Goal: Task Accomplishment & Management: Use online tool/utility

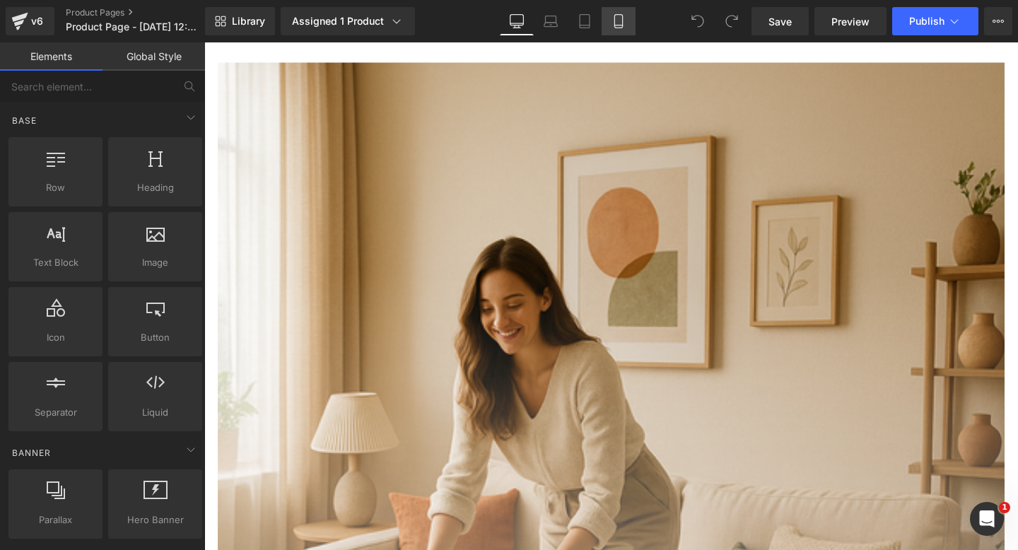
click at [616, 29] on link "Mobile" at bounding box center [618, 21] width 34 height 28
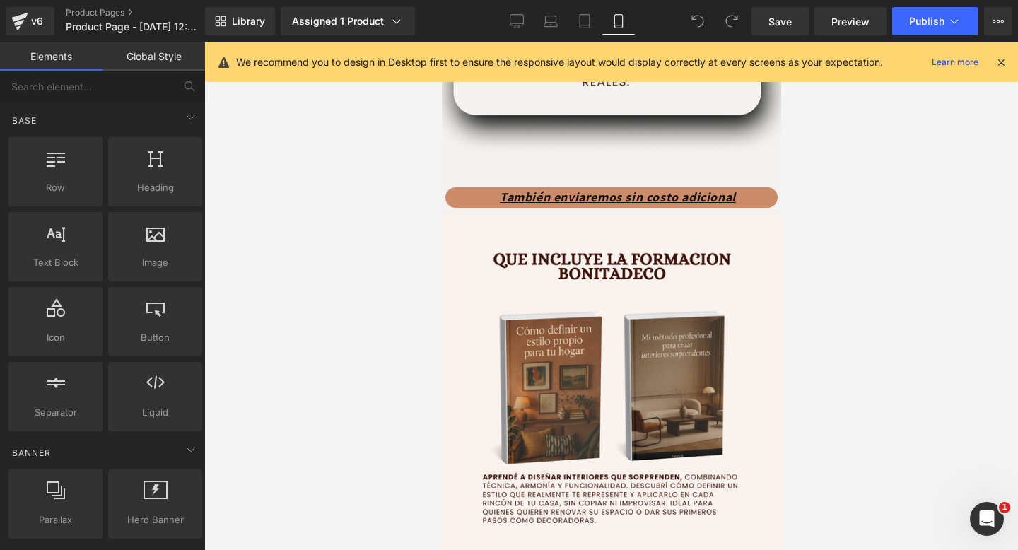
scroll to position [2736, 0]
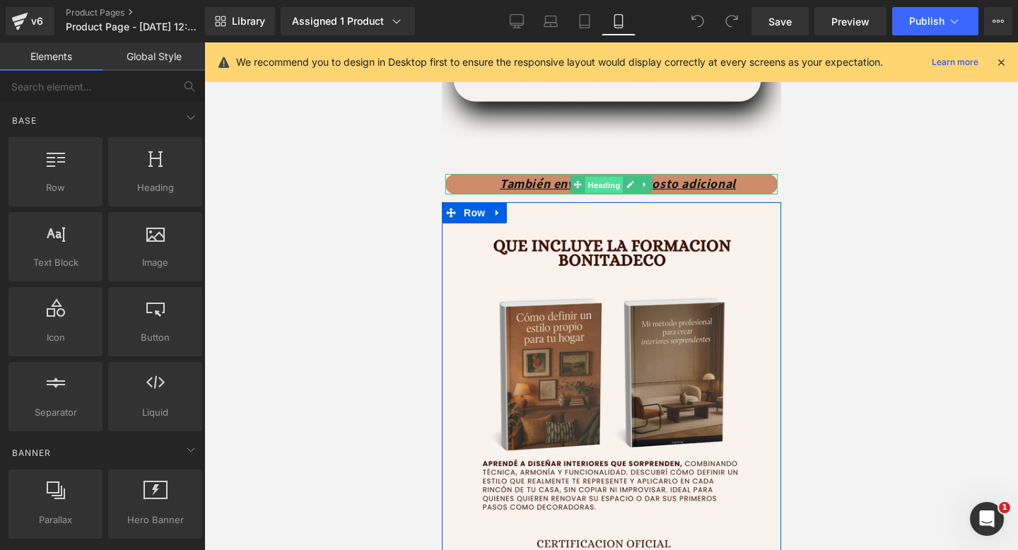
click at [609, 187] on span "Heading" at bounding box center [603, 184] width 38 height 17
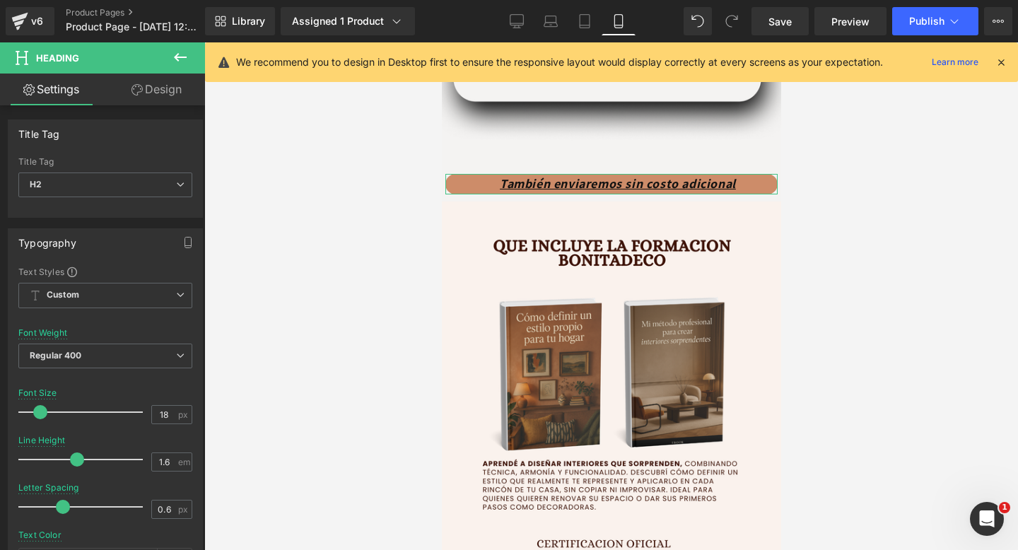
click at [151, 94] on link "Design" at bounding box center [156, 90] width 102 height 32
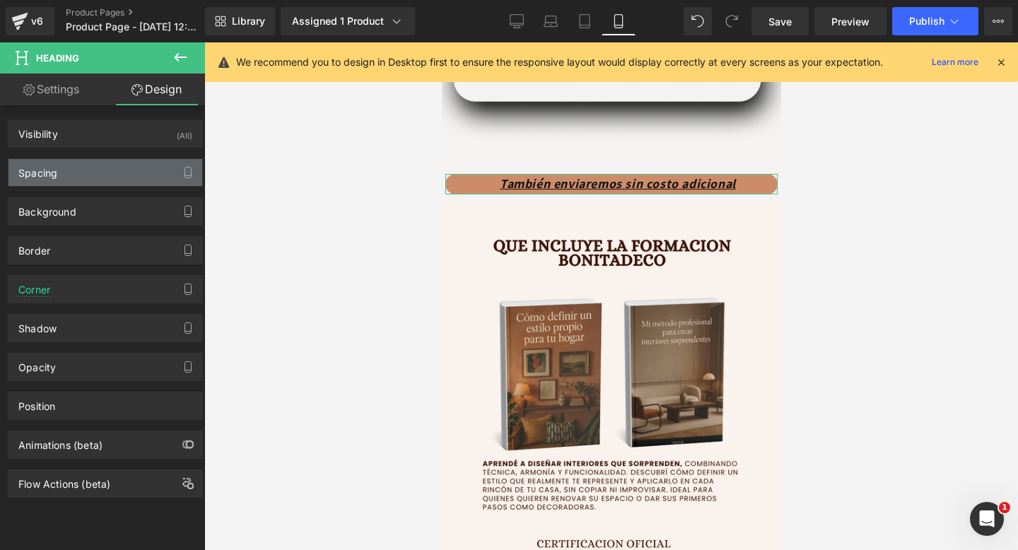
click at [73, 184] on div "Spacing" at bounding box center [105, 172] width 194 height 27
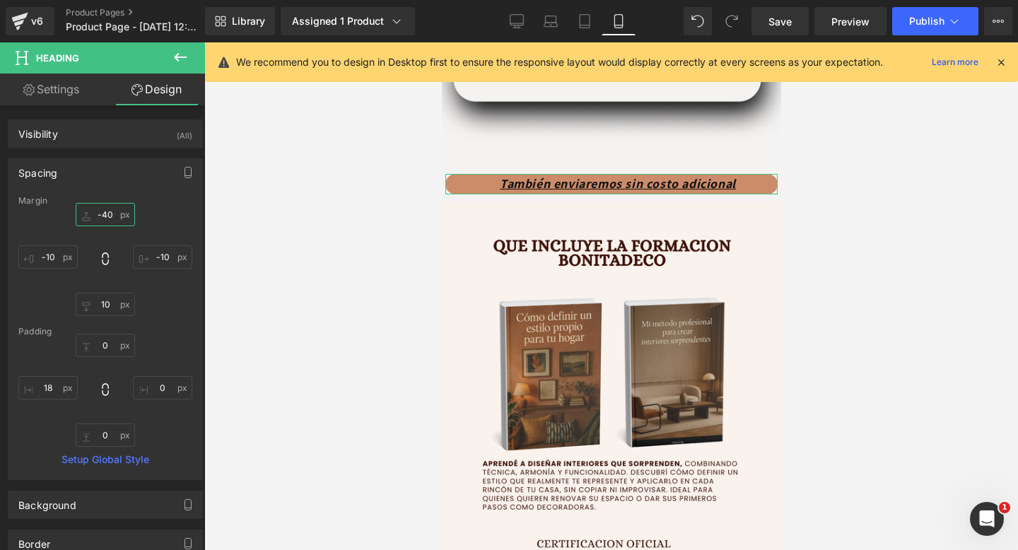
click at [106, 218] on input "-40" at bounding box center [105, 214] width 59 height 23
type input "-40\"
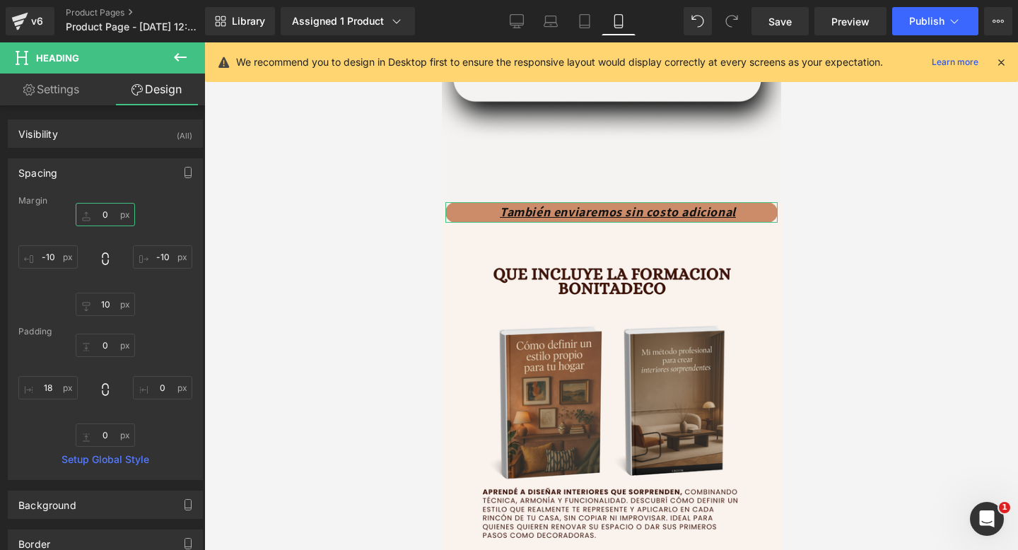
type input "\"
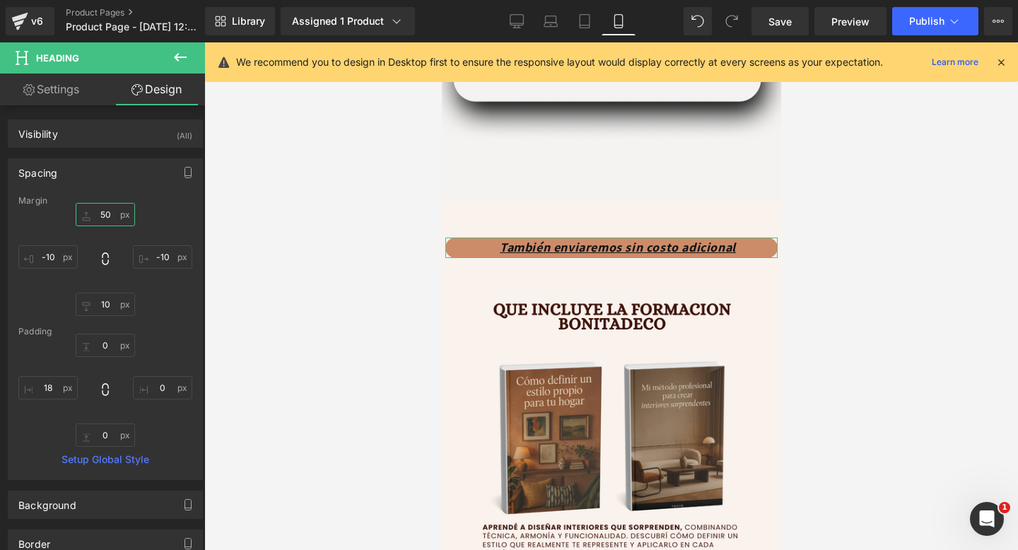
type input "5"
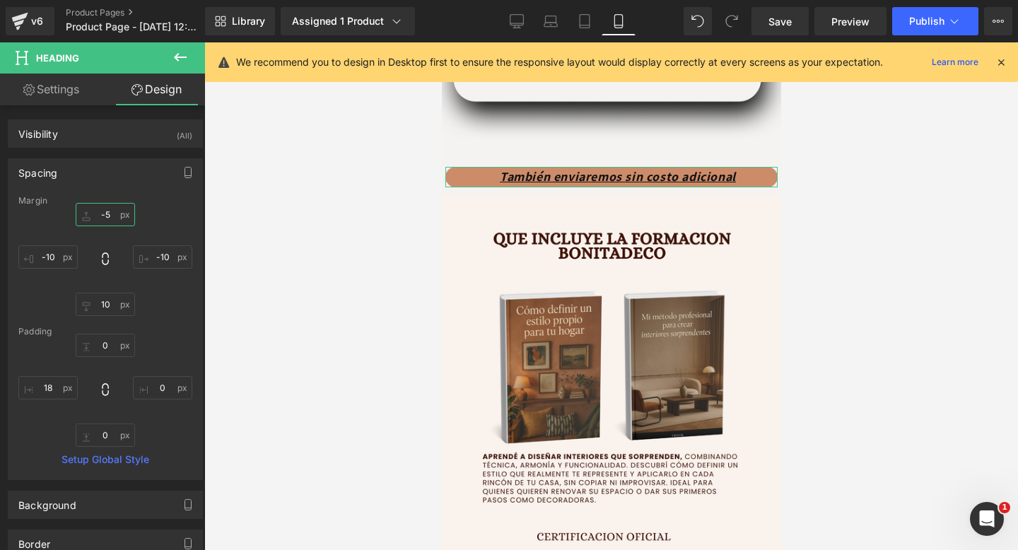
type input "-55"
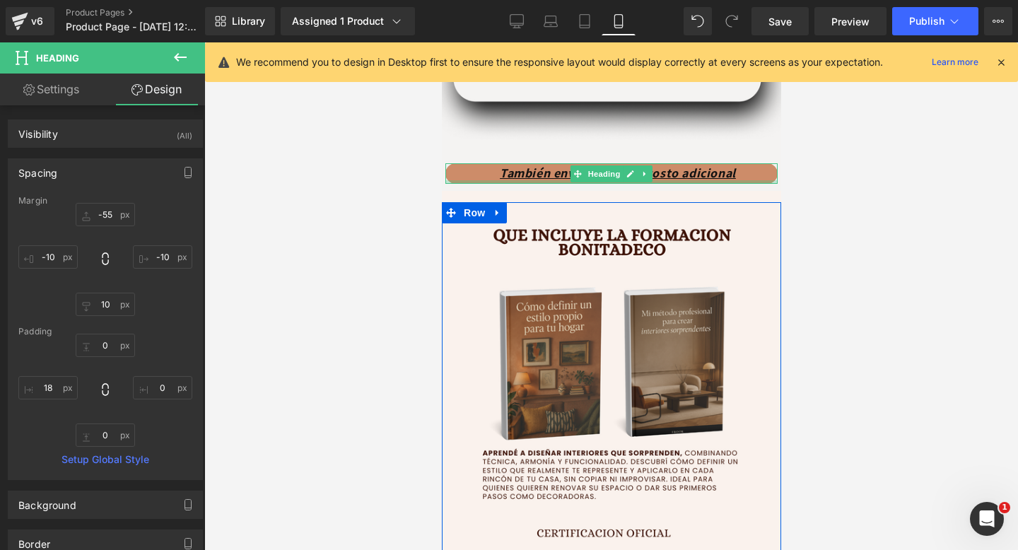
click at [843, 221] on div at bounding box center [610, 295] width 813 height 507
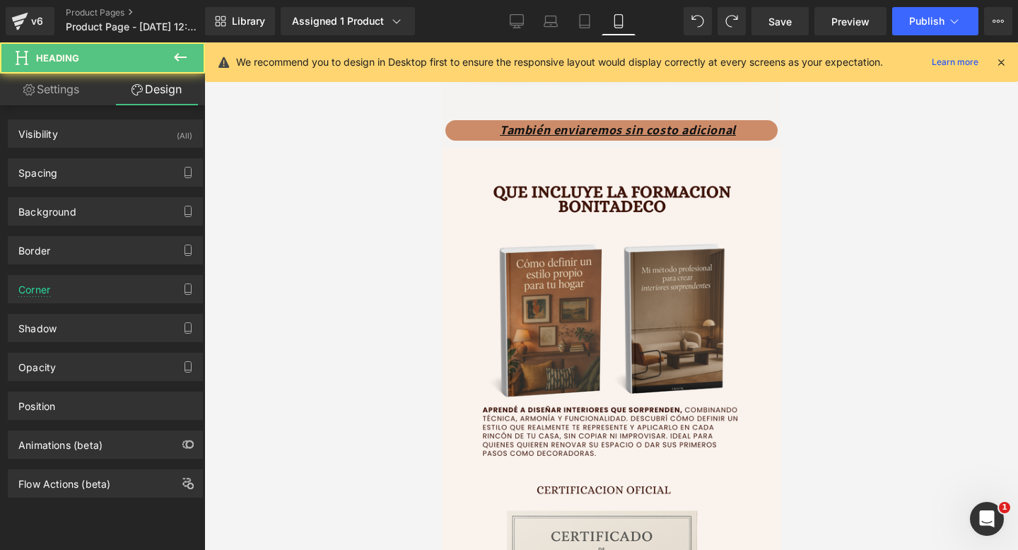
scroll to position [2696, 0]
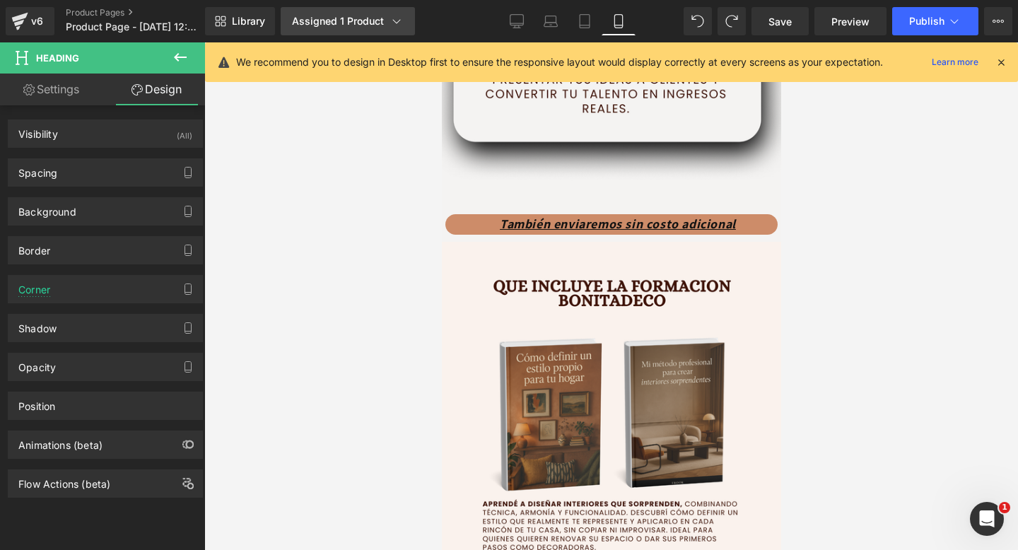
click at [336, 30] on link "Assigned 1 Product" at bounding box center [348, 21] width 134 height 28
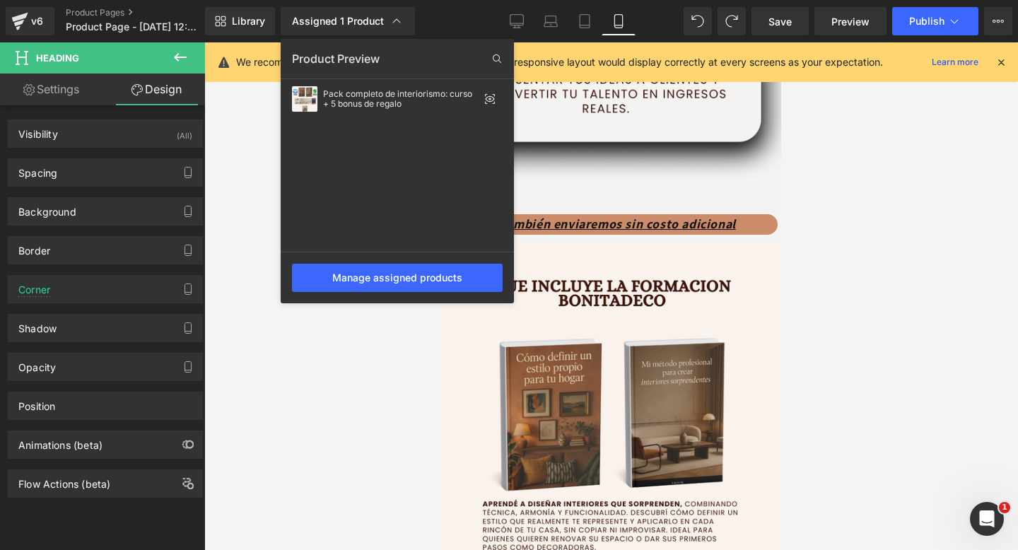
click at [679, 162] on div at bounding box center [610, 295] width 813 height 507
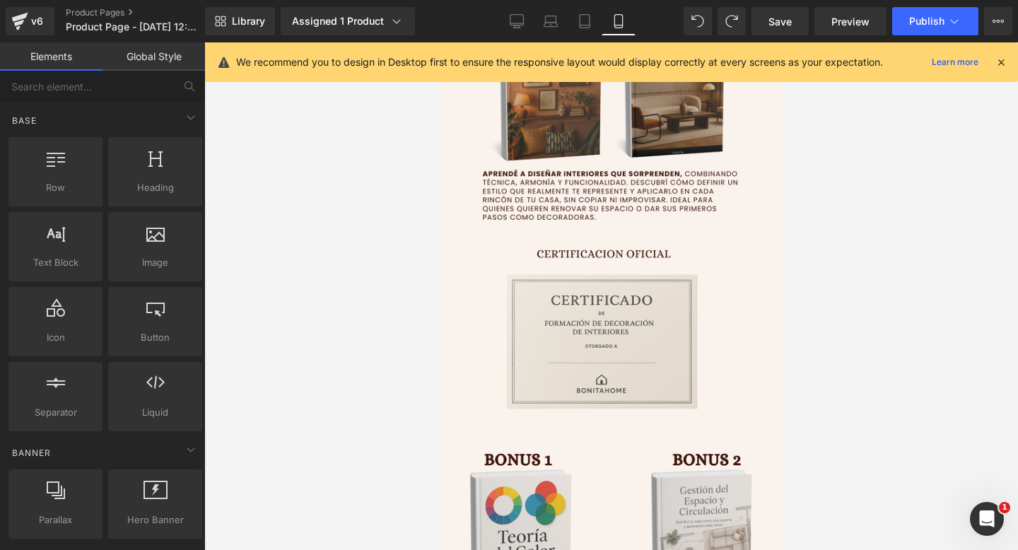
scroll to position [3109, 0]
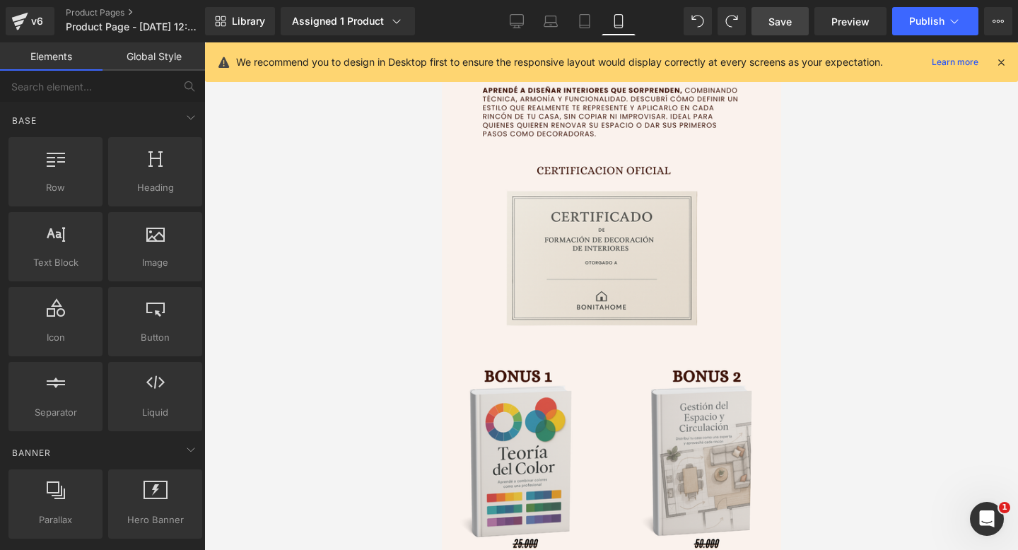
click at [784, 18] on span "Save" at bounding box center [779, 21] width 23 height 15
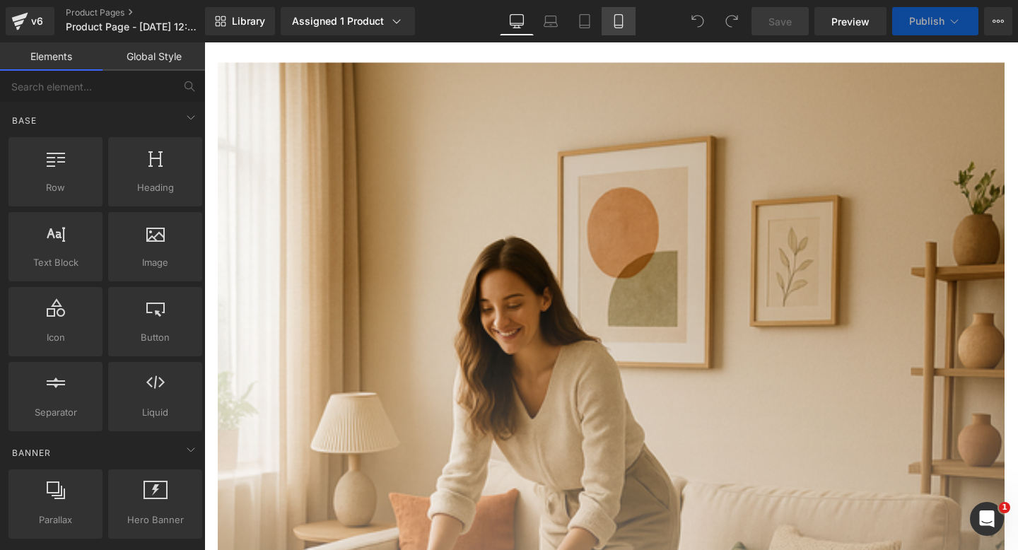
click at [621, 15] on icon at bounding box center [618, 21] width 8 height 13
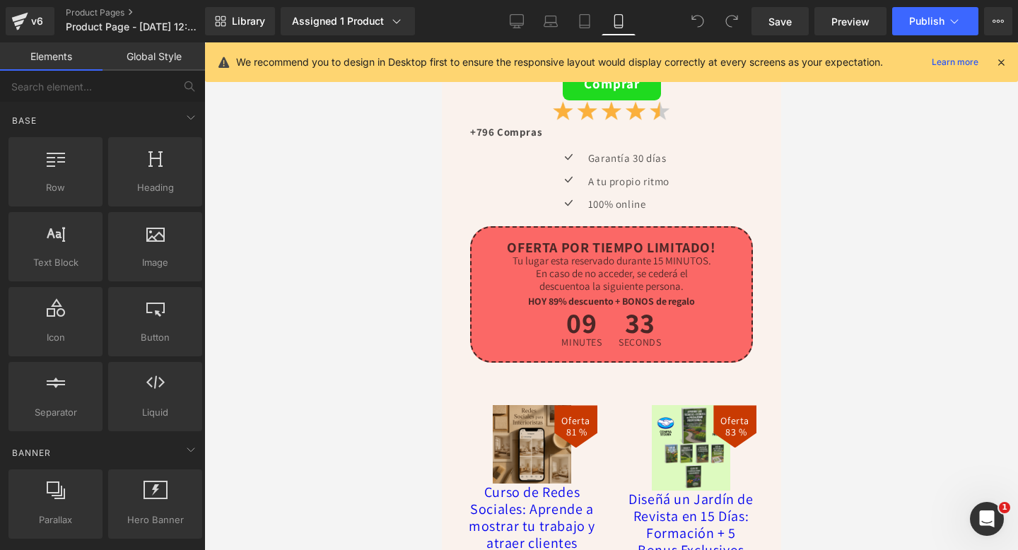
scroll to position [4881, 0]
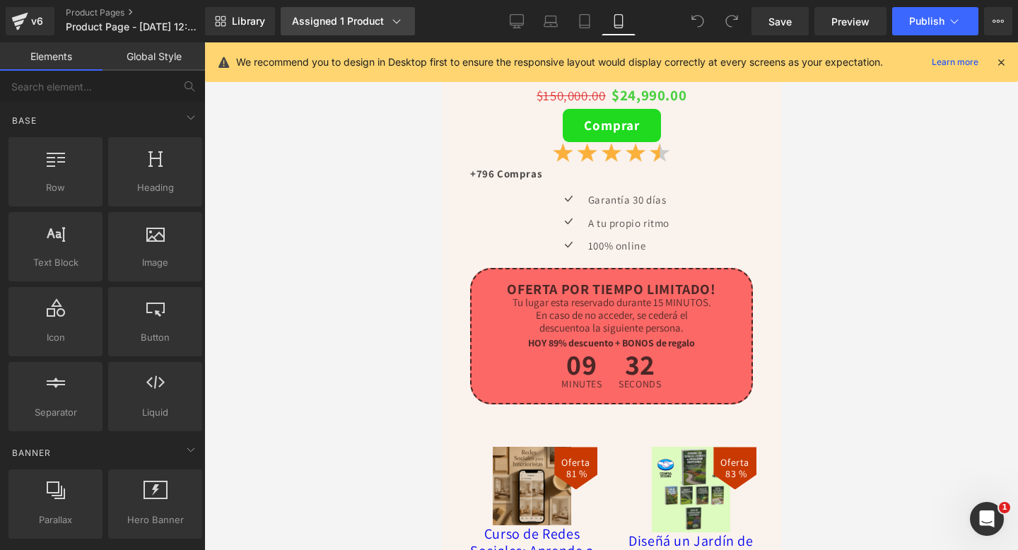
click at [317, 11] on link "Assigned 1 Product" at bounding box center [348, 21] width 134 height 28
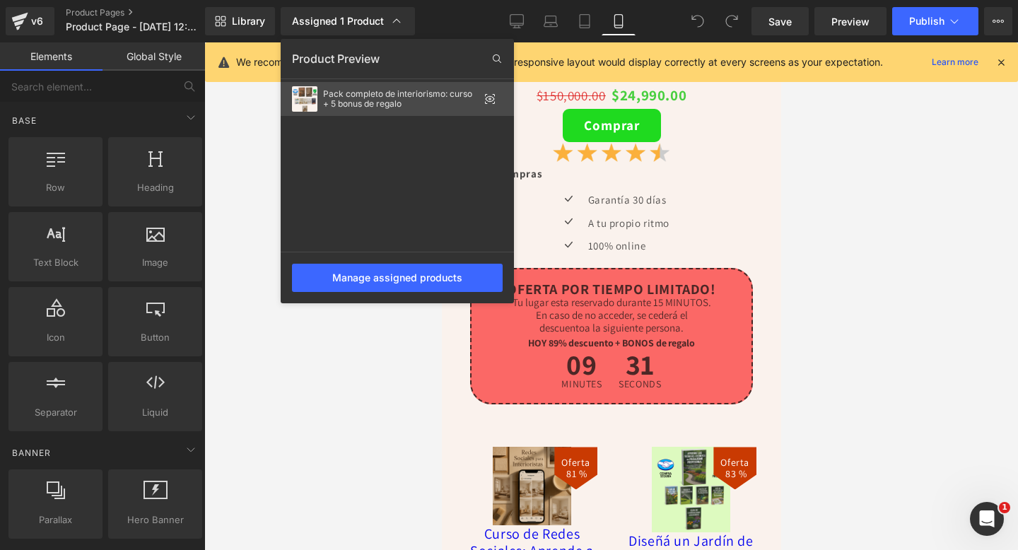
click at [360, 98] on div "Pack completo de interiorismo: curso + 5 bonus de regalo" at bounding box center [400, 99] width 155 height 20
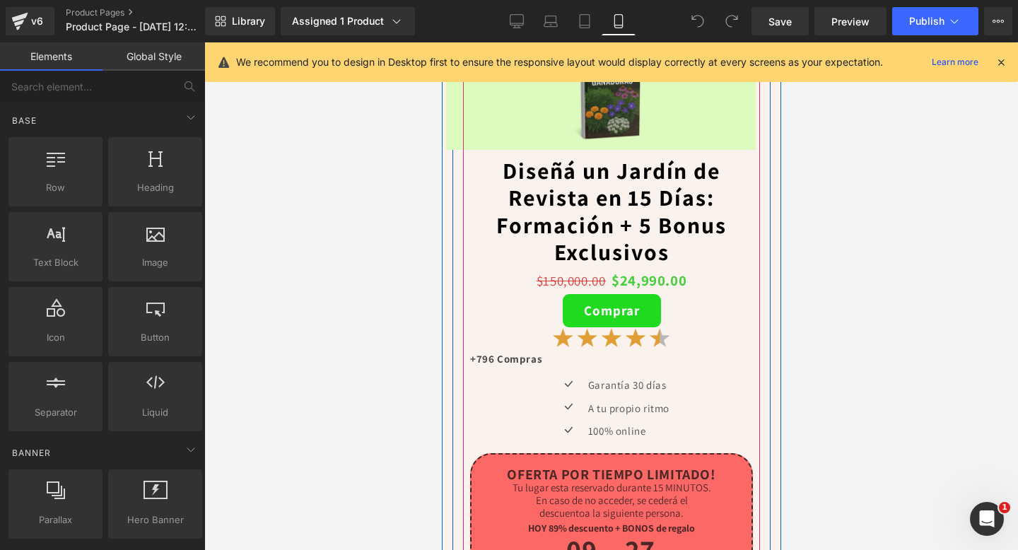
scroll to position [4690, 0]
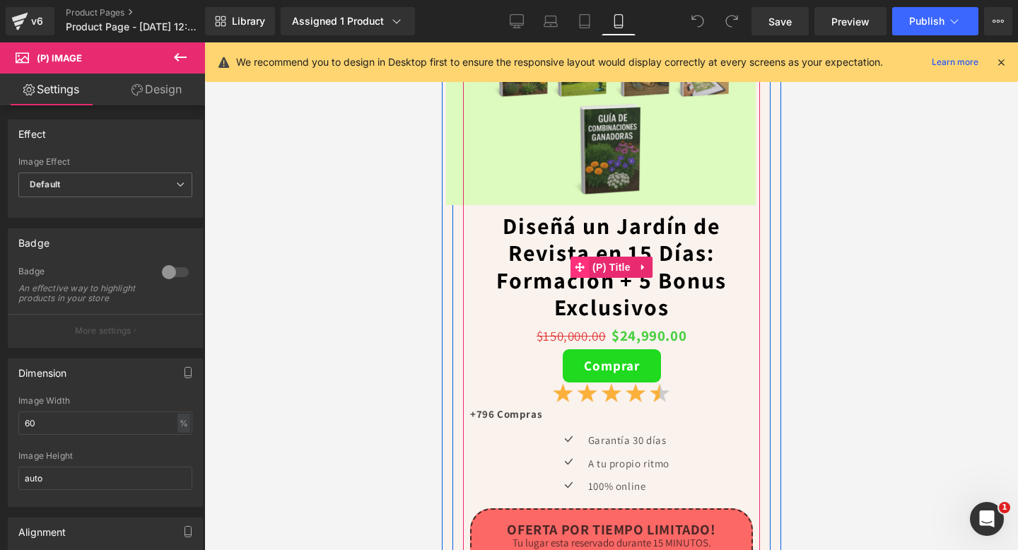
scroll to position [4642, 0]
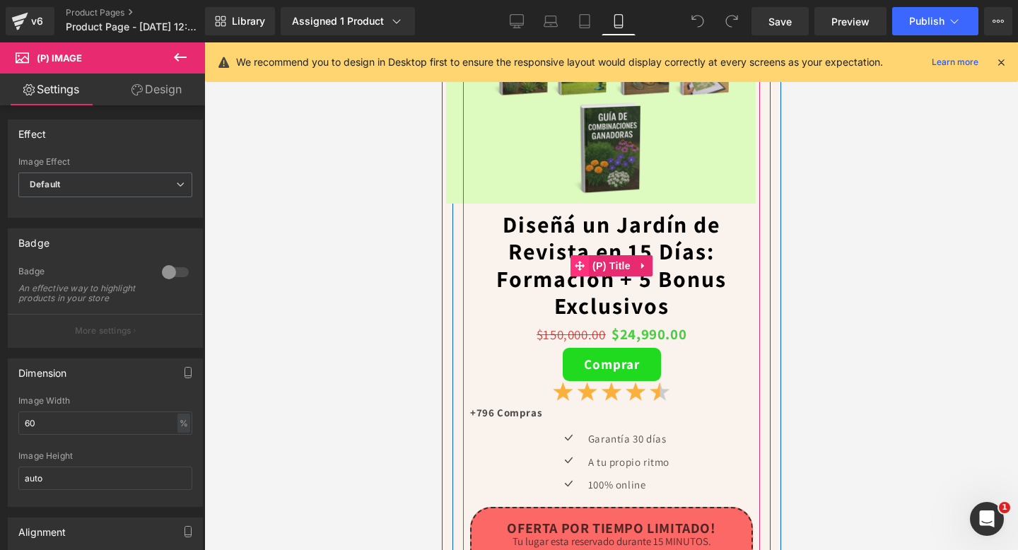
click at [577, 225] on link "Diseñá un Jardín de Revista en 15 Días: Formación + 5 Bonus Exclusivos" at bounding box center [610, 265] width 283 height 109
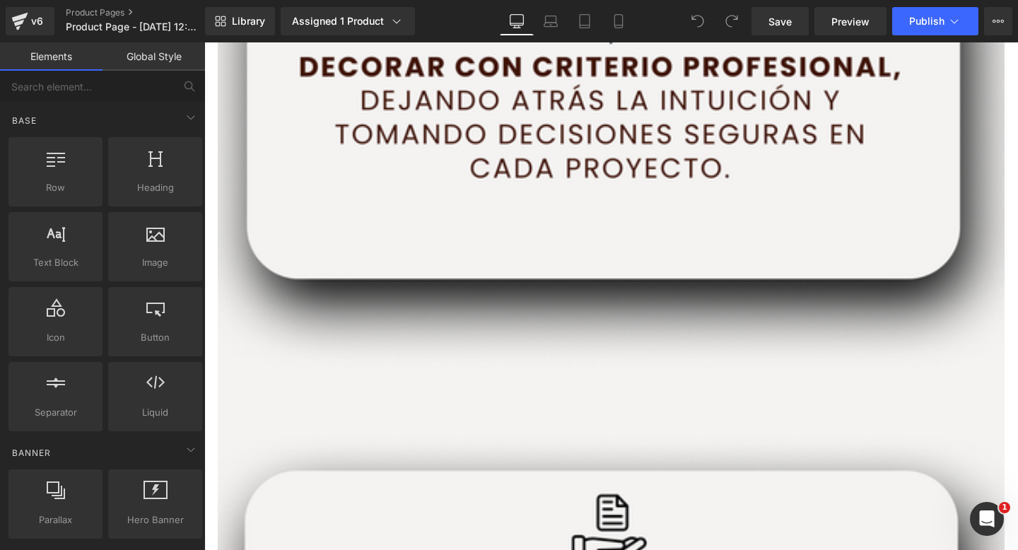
scroll to position [7288, 0]
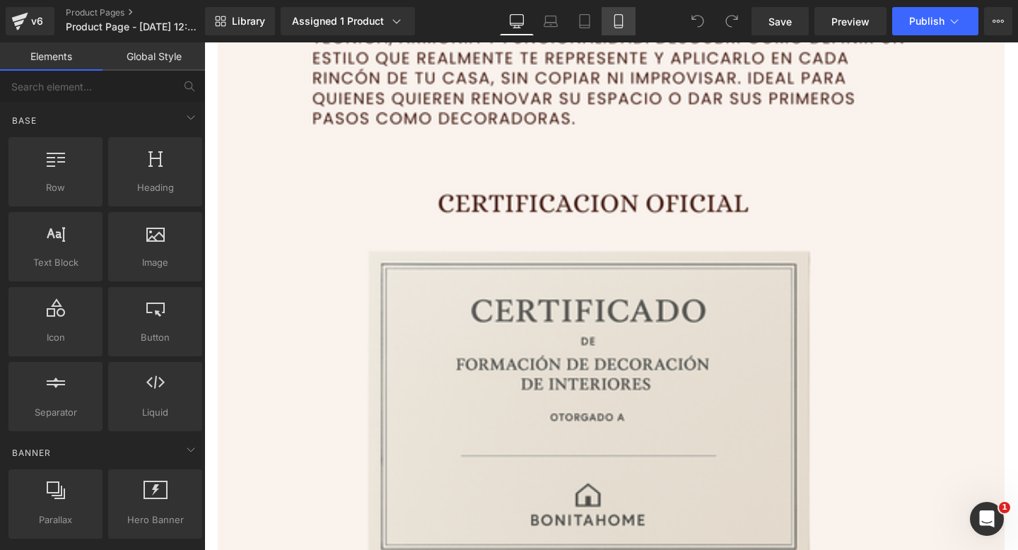
click at [611, 32] on link "Mobile" at bounding box center [618, 21] width 34 height 28
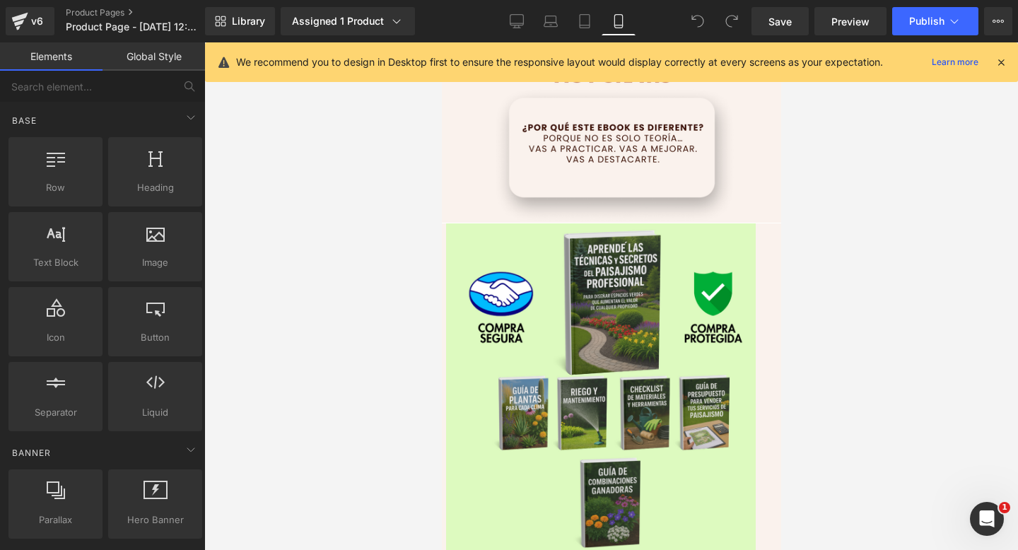
scroll to position [4288, 0]
click at [575, 276] on img at bounding box center [600, 390] width 310 height 335
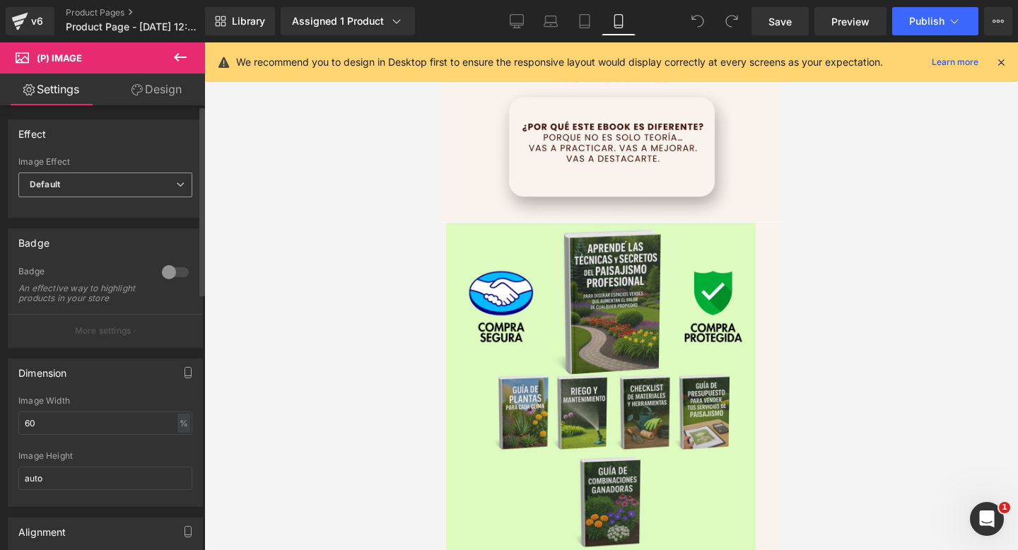
click at [61, 190] on span "Default" at bounding box center [105, 184] width 174 height 25
click at [52, 362] on div "Dimension 60% Image Width 60 % % px auto Image Height auto" at bounding box center [105, 427] width 211 height 159
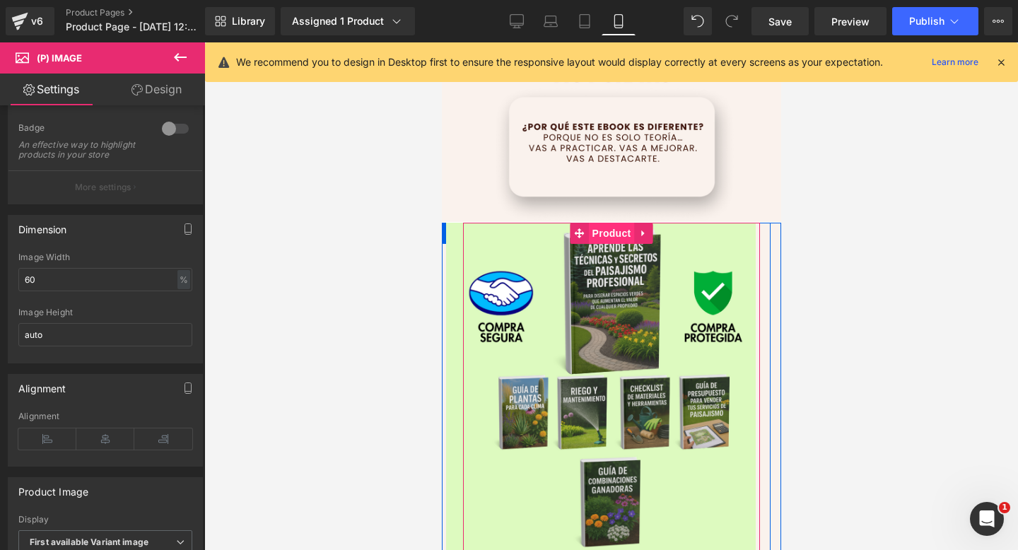
click at [602, 238] on span "Product" at bounding box center [611, 233] width 46 height 21
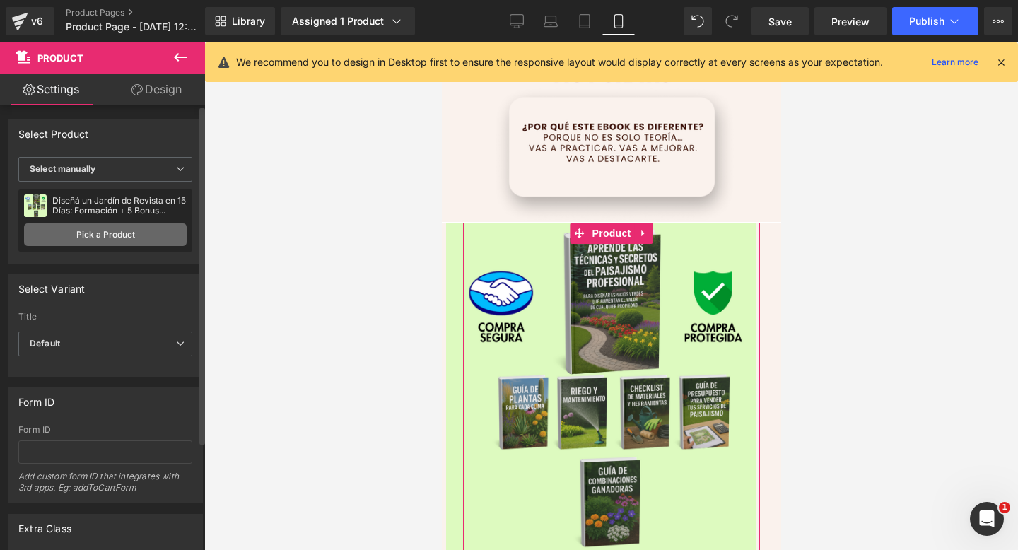
click at [146, 229] on link "Pick a Product" at bounding box center [105, 234] width 163 height 23
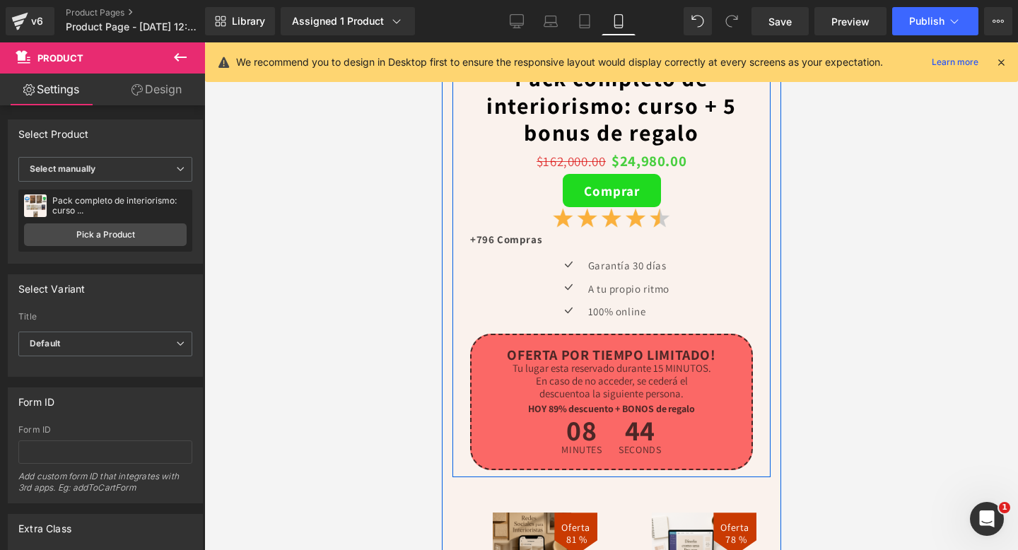
scroll to position [4860, 0]
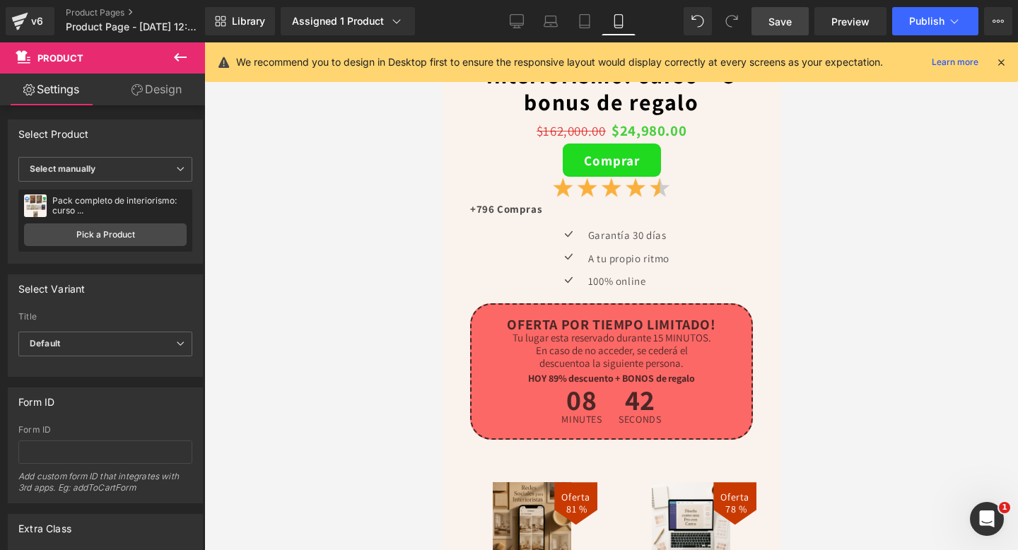
click at [784, 31] on link "Save" at bounding box center [779, 21] width 57 height 28
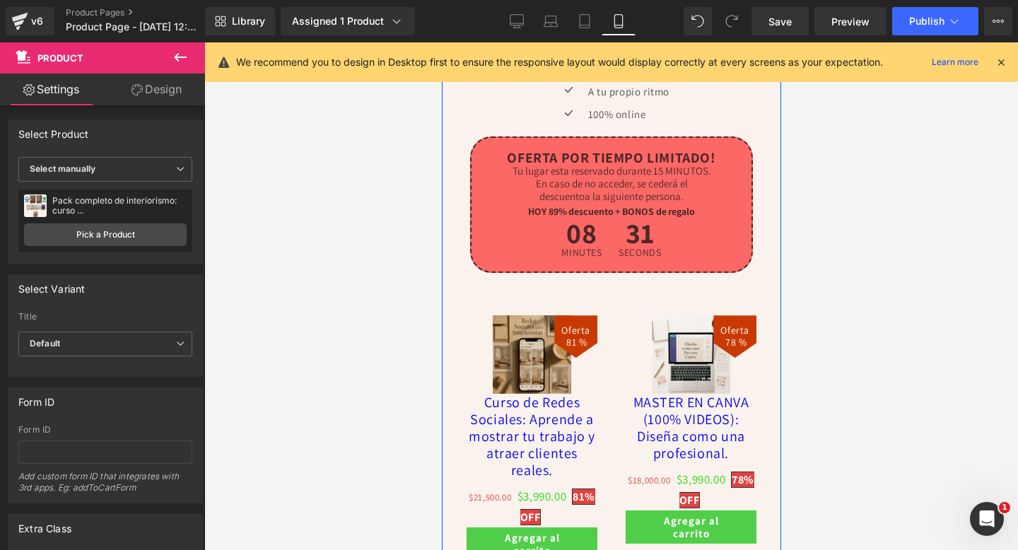
scroll to position [4953, 0]
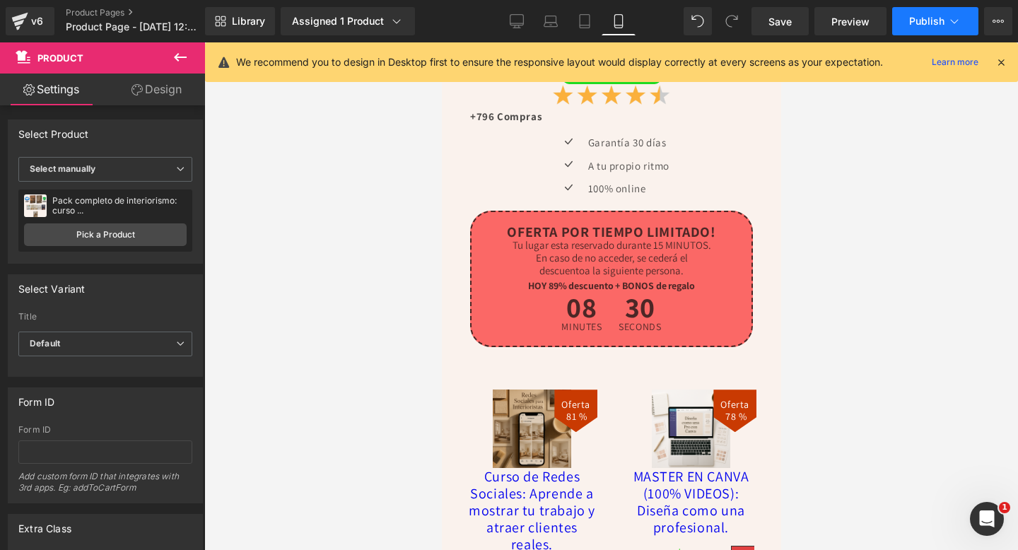
click at [907, 27] on button "Publish" at bounding box center [935, 21] width 86 height 28
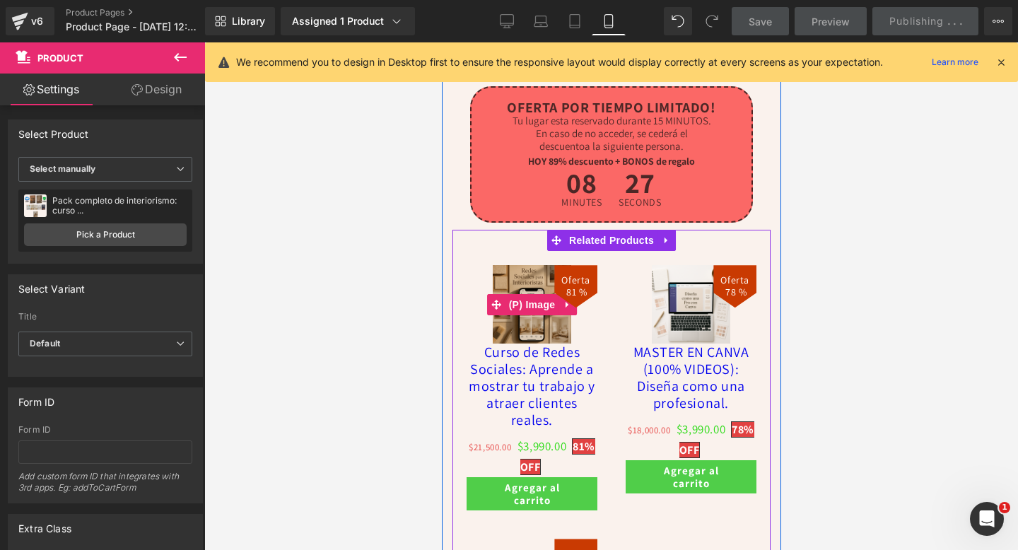
scroll to position [5166, 0]
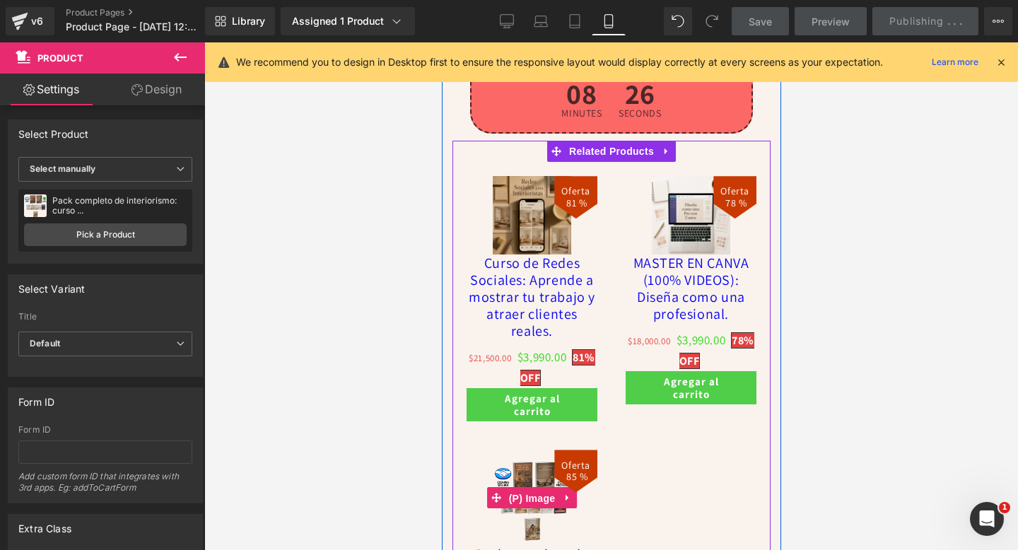
click at [530, 502] on span "(P) Image" at bounding box center [532, 498] width 54 height 21
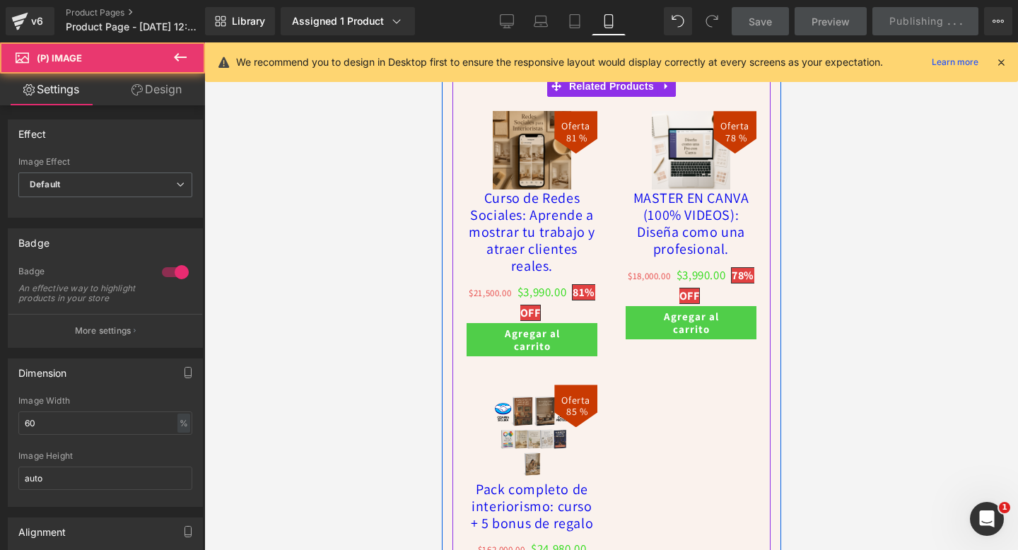
scroll to position [5243, 0]
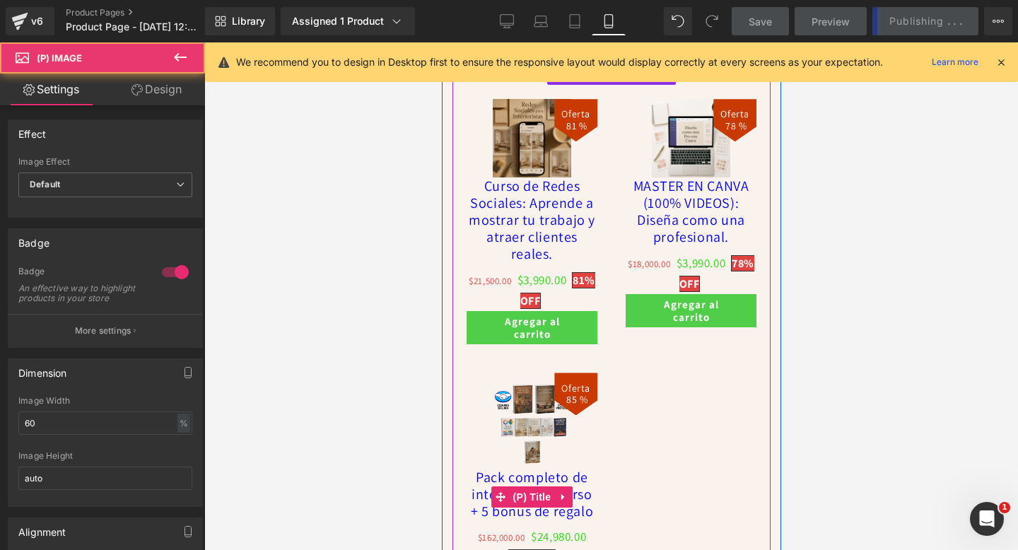
click at [530, 502] on div "Pack completo de interiorismo: curso + 5 bonus de regalo (P) Title" at bounding box center [531, 498] width 131 height 58
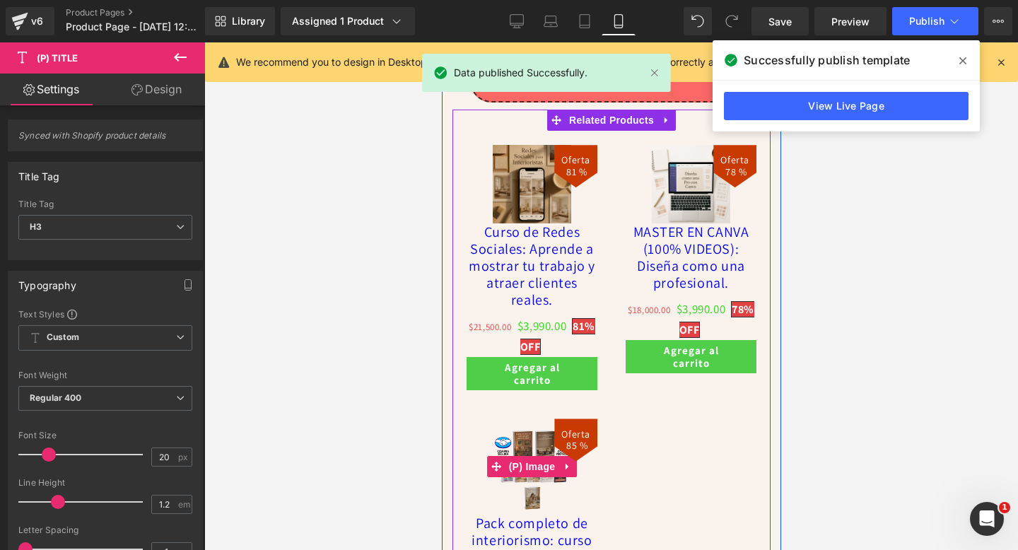
scroll to position [5179, 0]
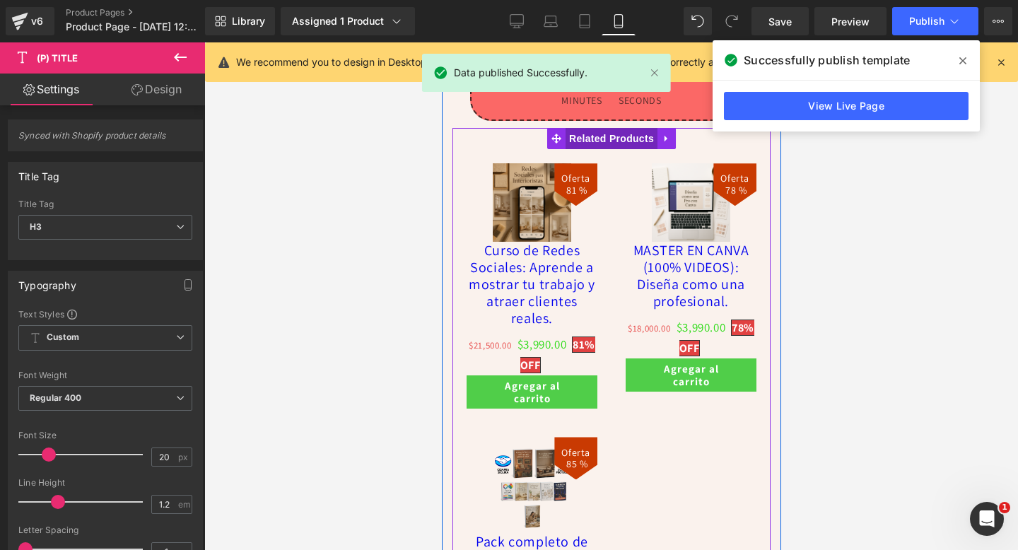
click at [600, 146] on span "Related Products" at bounding box center [611, 138] width 92 height 21
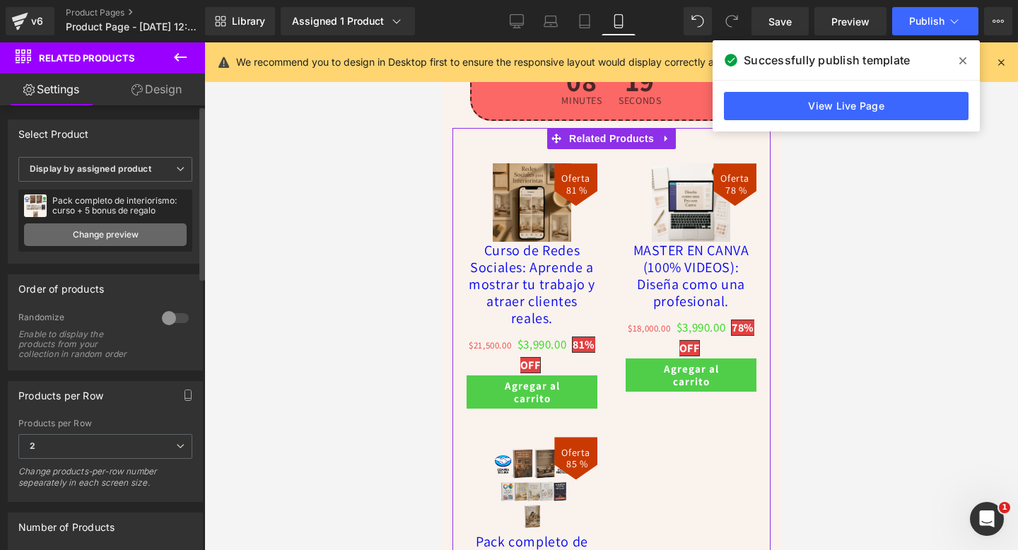
click at [128, 236] on link "Change preview" at bounding box center [105, 234] width 163 height 23
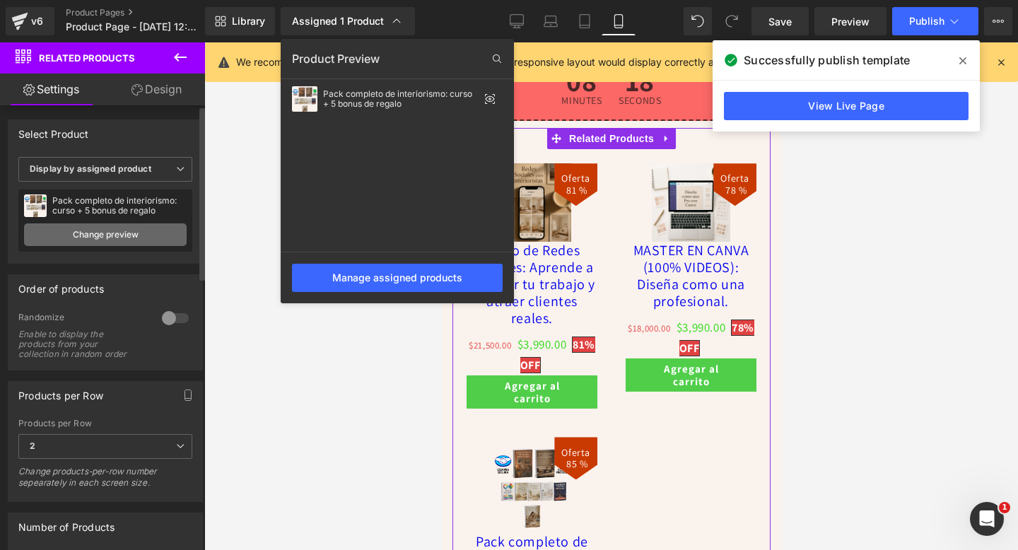
click at [128, 236] on link "Change preview" at bounding box center [105, 234] width 163 height 23
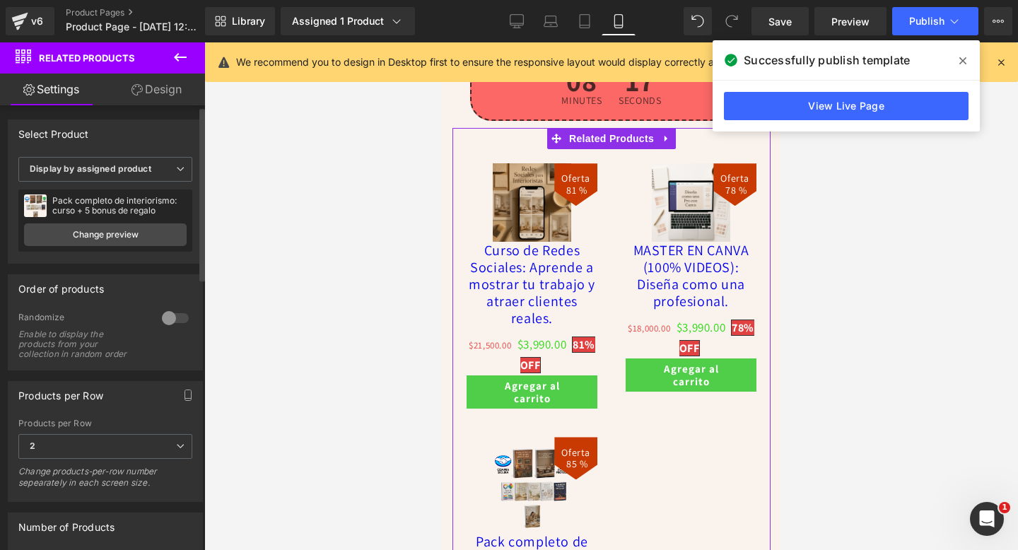
scroll to position [180, 0]
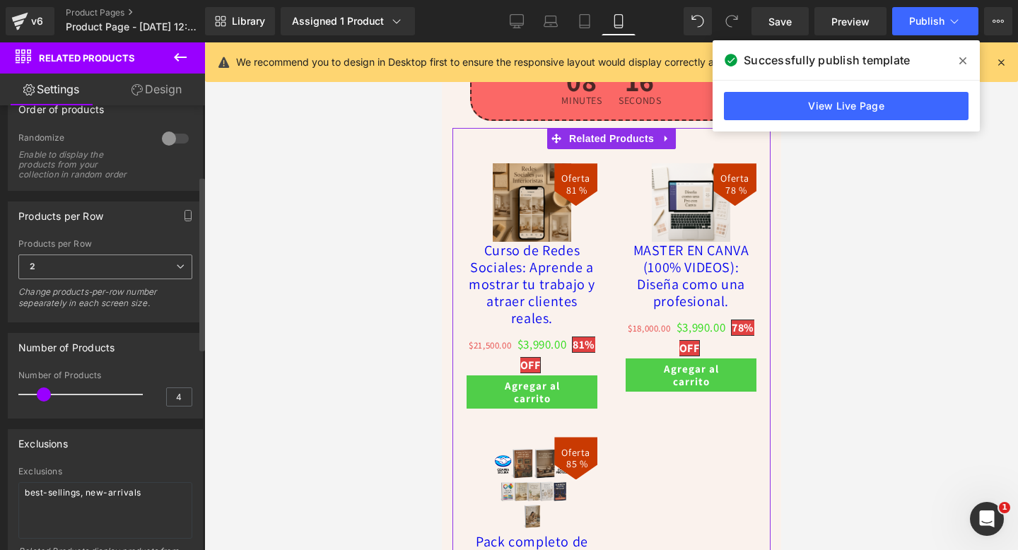
click at [143, 261] on span "2" at bounding box center [105, 266] width 174 height 25
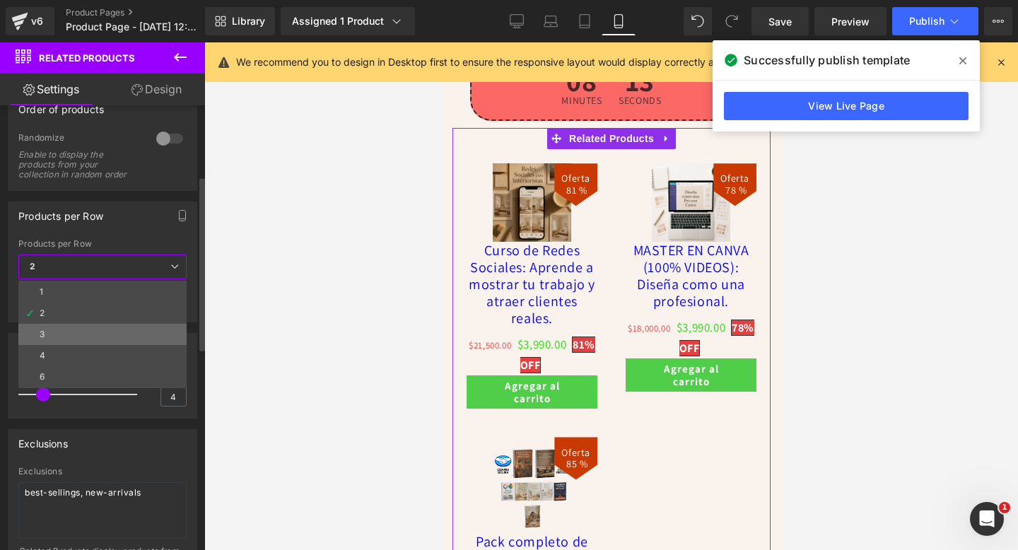
click at [107, 333] on li "3" at bounding box center [102, 334] width 168 height 21
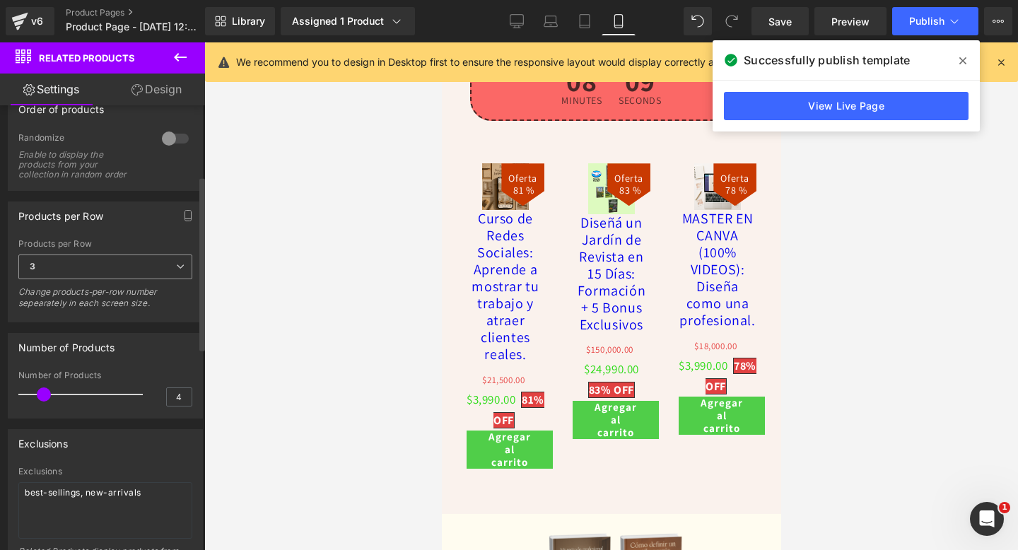
click at [79, 281] on div "3 1 2 3 4 6" at bounding box center [105, 270] width 174 height 32
click at [77, 277] on span "3" at bounding box center [105, 266] width 174 height 25
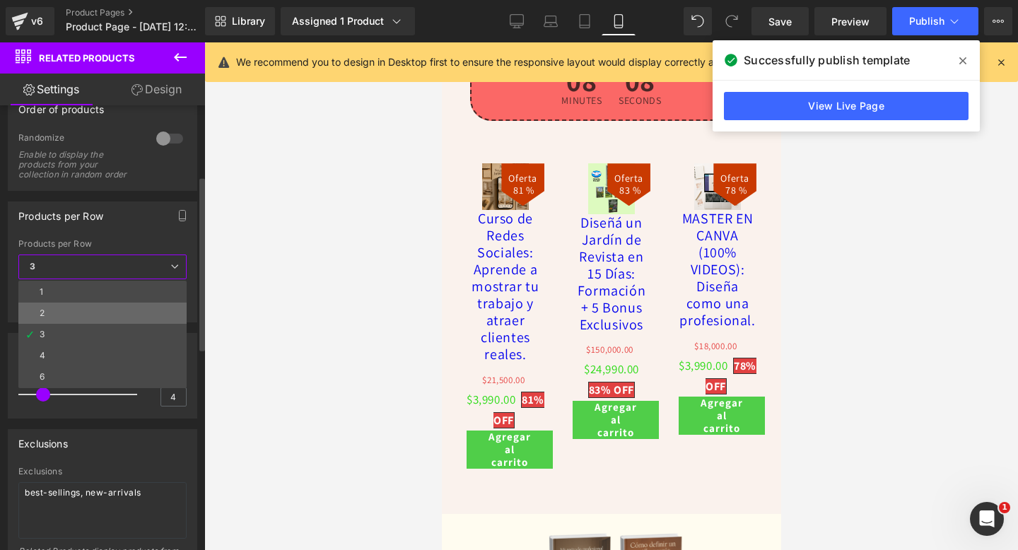
click at [57, 305] on li "2" at bounding box center [102, 312] width 168 height 21
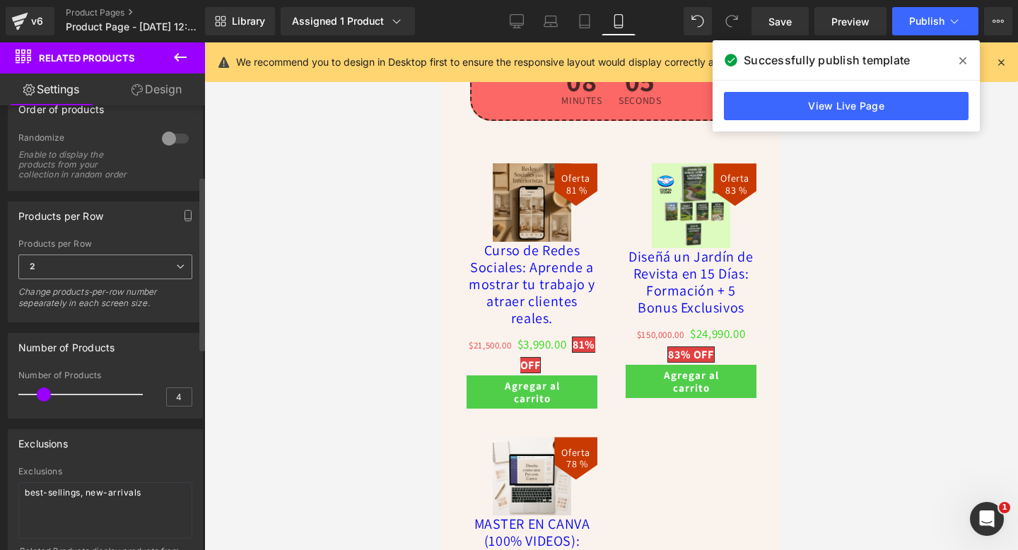
click at [88, 276] on span "2" at bounding box center [105, 266] width 174 height 25
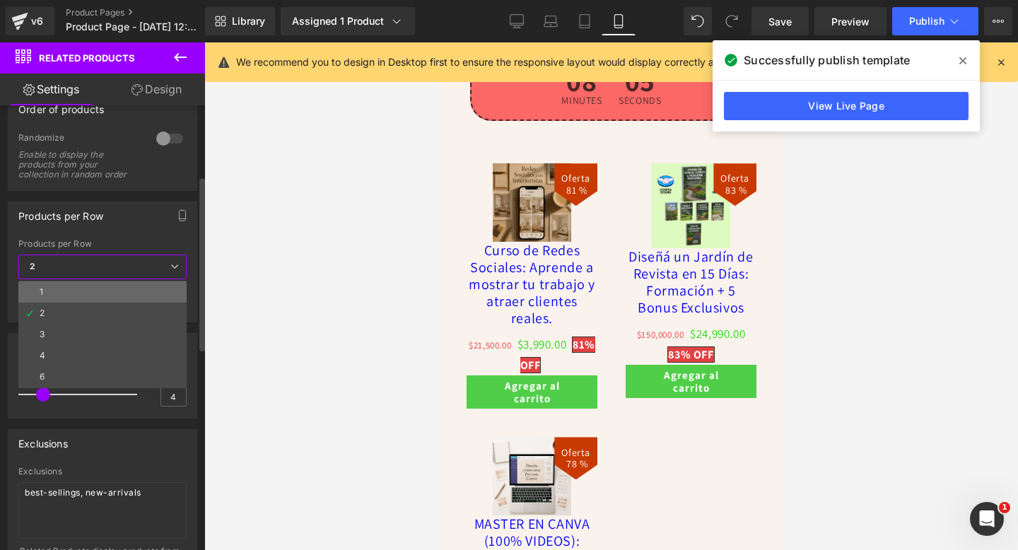
click at [74, 291] on li "1" at bounding box center [102, 291] width 168 height 21
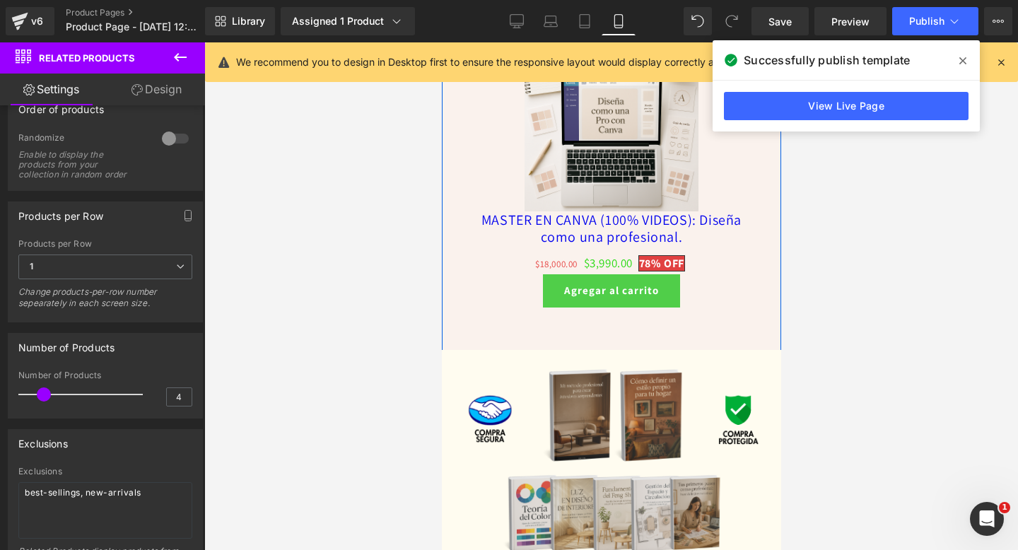
scroll to position [6087, 0]
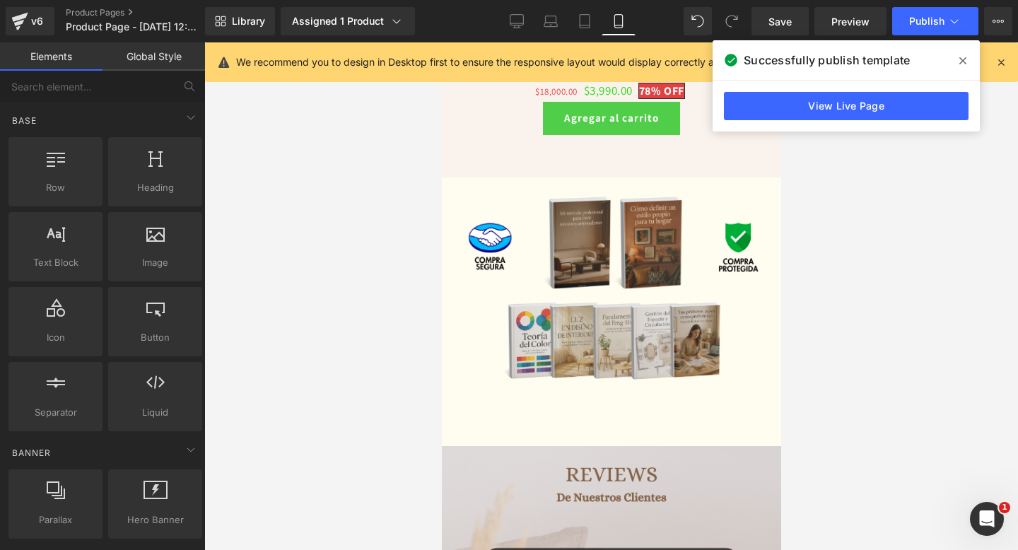
click at [934, 346] on div at bounding box center [610, 295] width 813 height 507
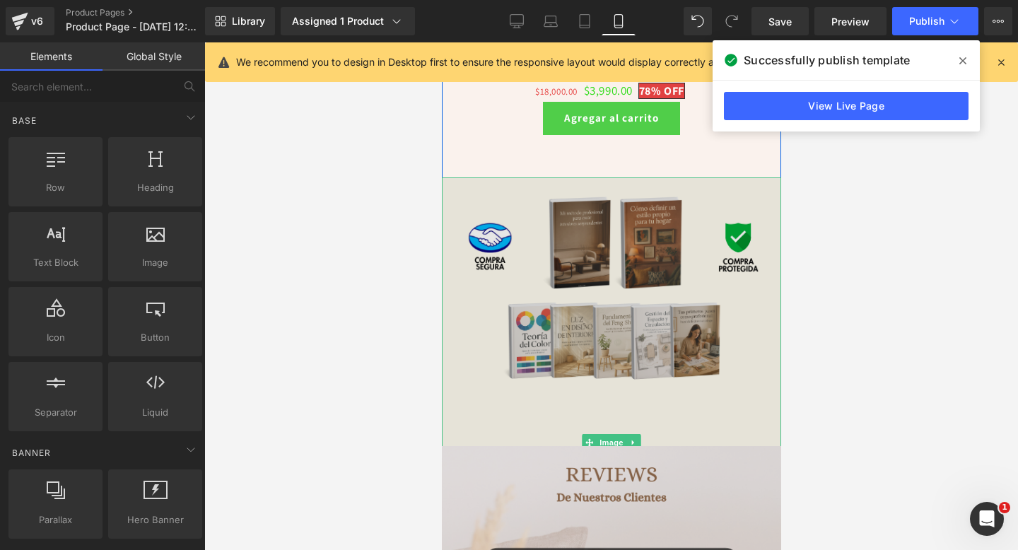
click at [662, 408] on img at bounding box center [610, 442] width 339 height 530
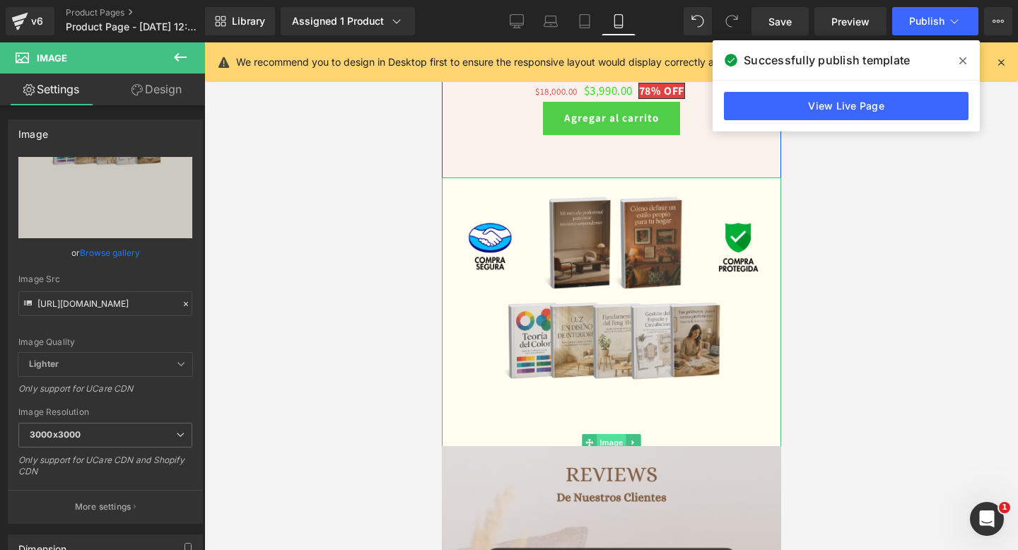
click at [611, 435] on span "Image" at bounding box center [611, 442] width 30 height 17
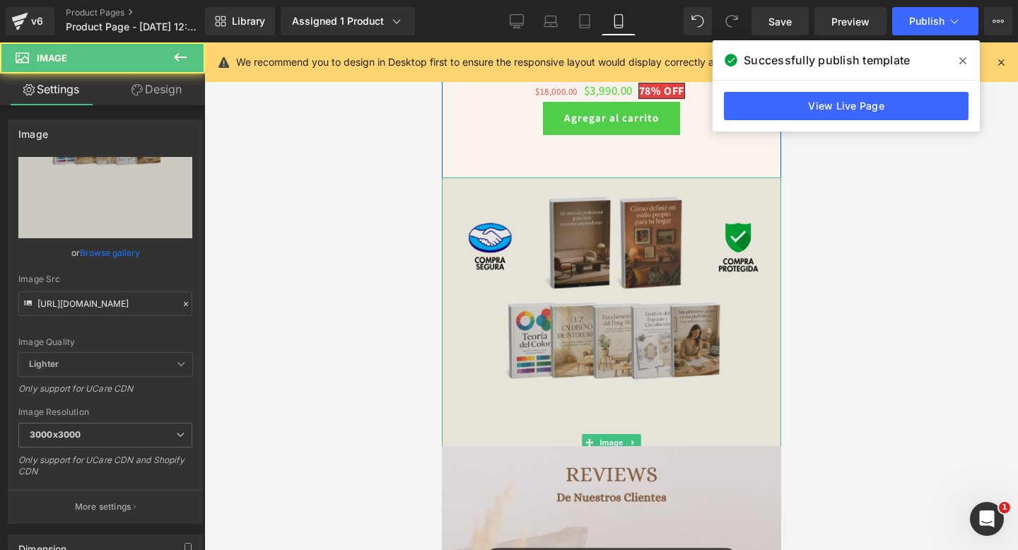
click at [568, 365] on img at bounding box center [610, 442] width 339 height 530
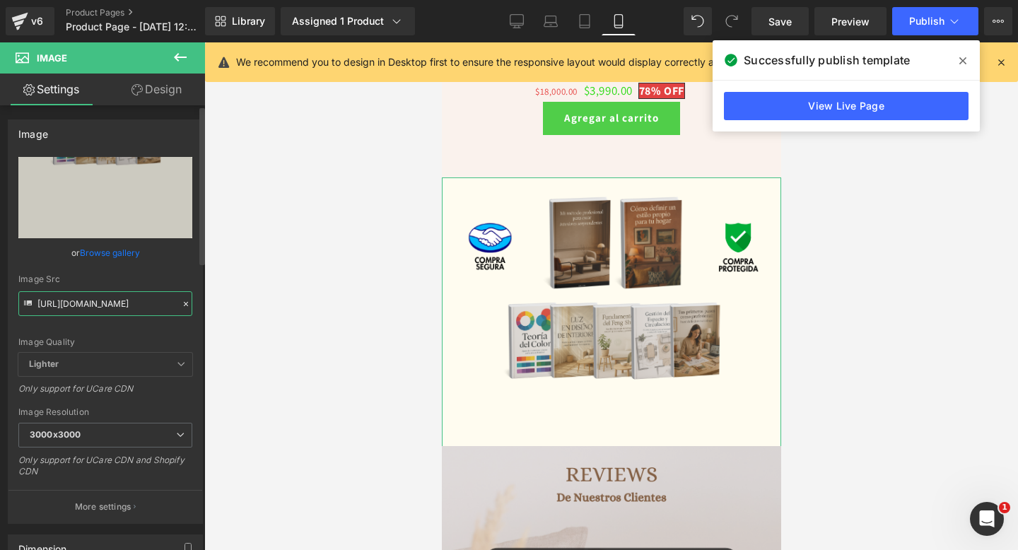
click at [113, 312] on input "https://i.ibb.co/VpzV21TN/Decoraci-n-hogar-25.png" at bounding box center [105, 303] width 174 height 25
click at [127, 299] on input "https://i.ibb.co/VpzV21TN/Decoraci-n-hogar-25.png" at bounding box center [105, 303] width 174 height 25
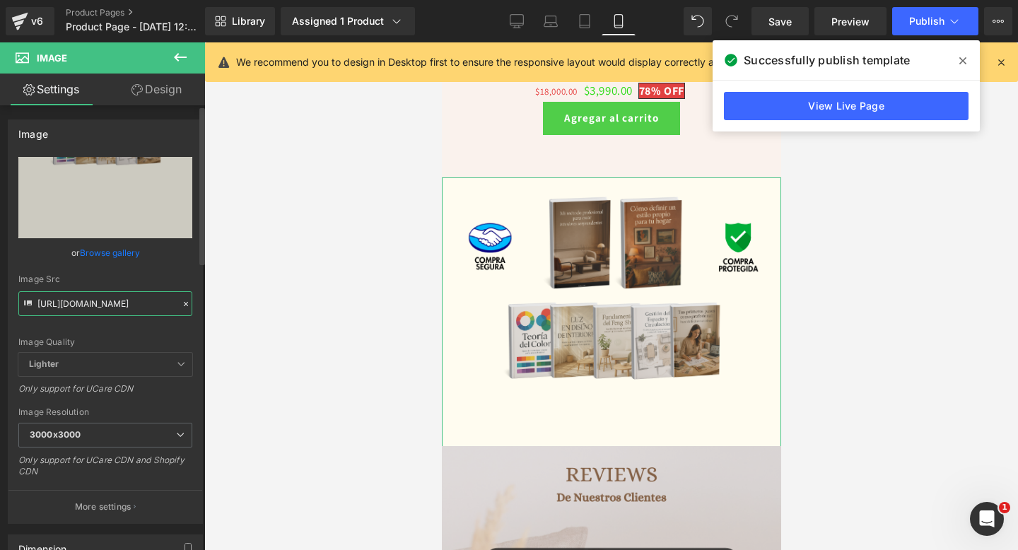
paste input "postimg.cc/xT9QDK9n/"
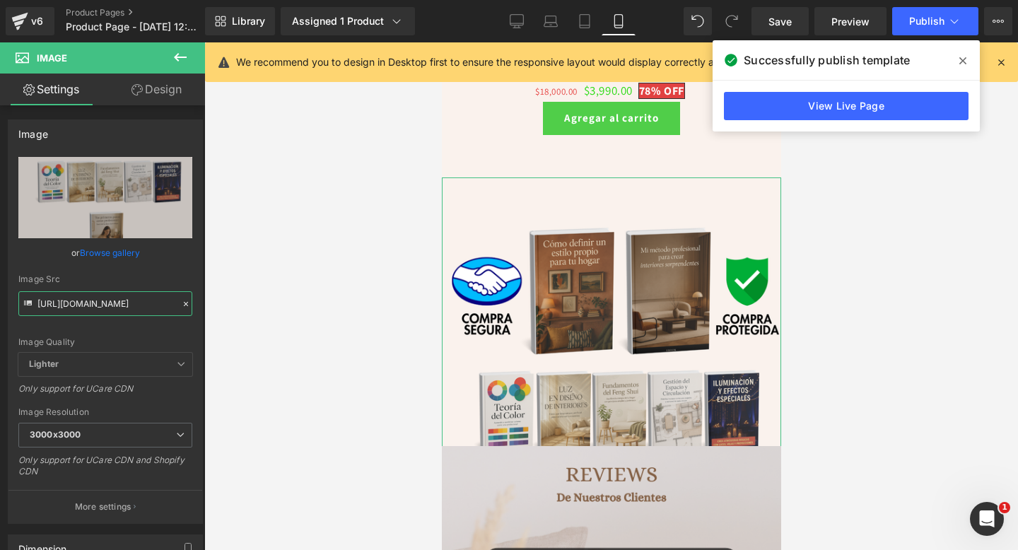
type input "https://i.postimg.cc/xT9QDK9n/5.png"
click at [152, 96] on link "Design" at bounding box center [156, 90] width 102 height 32
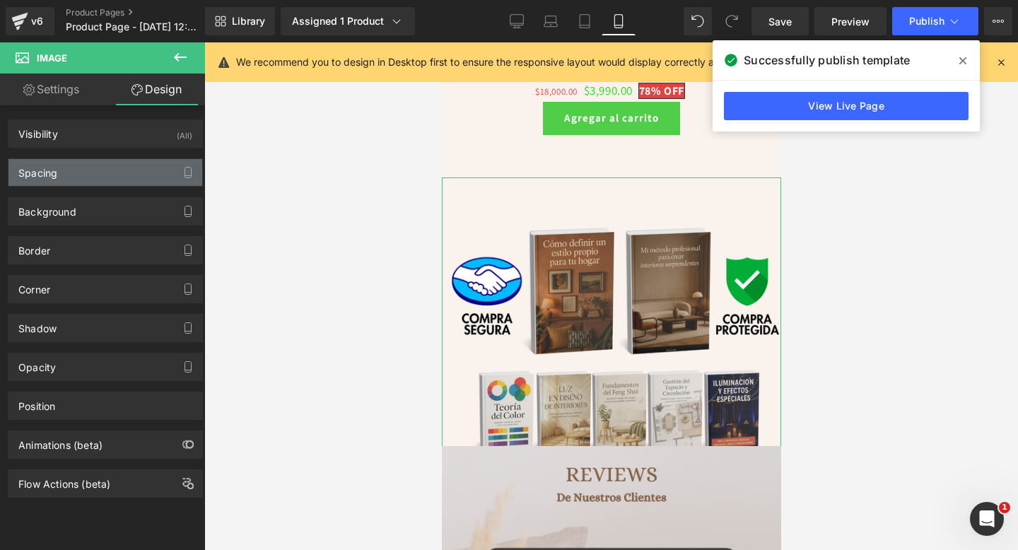
click at [110, 174] on div "Spacing" at bounding box center [105, 172] width 194 height 27
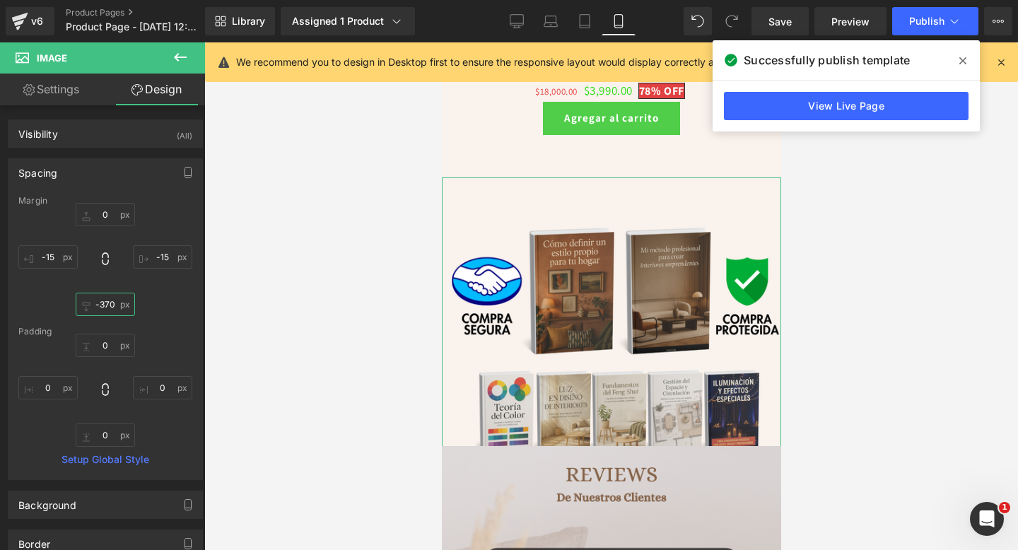
click at [107, 301] on input "-370" at bounding box center [105, 304] width 59 height 23
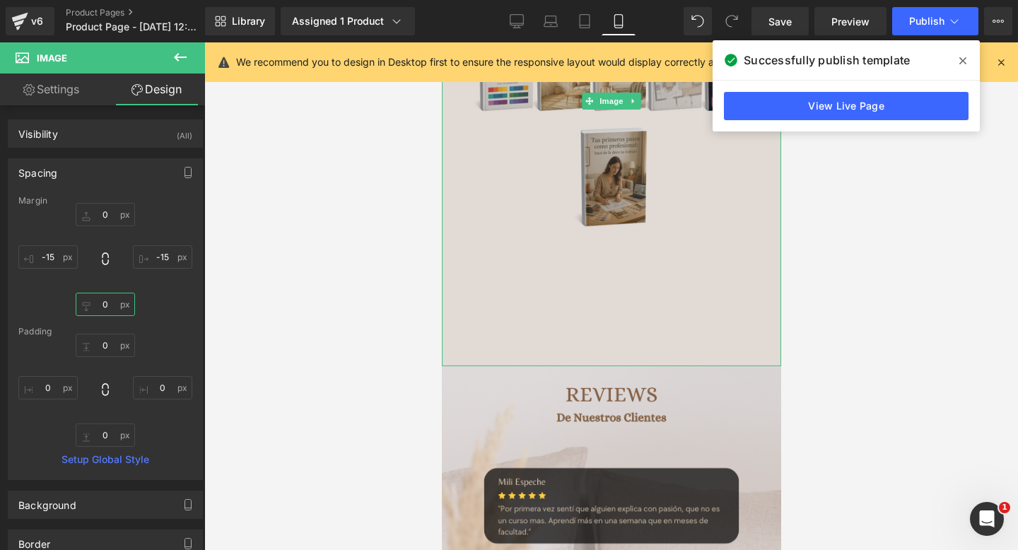
scroll to position [6428, 0]
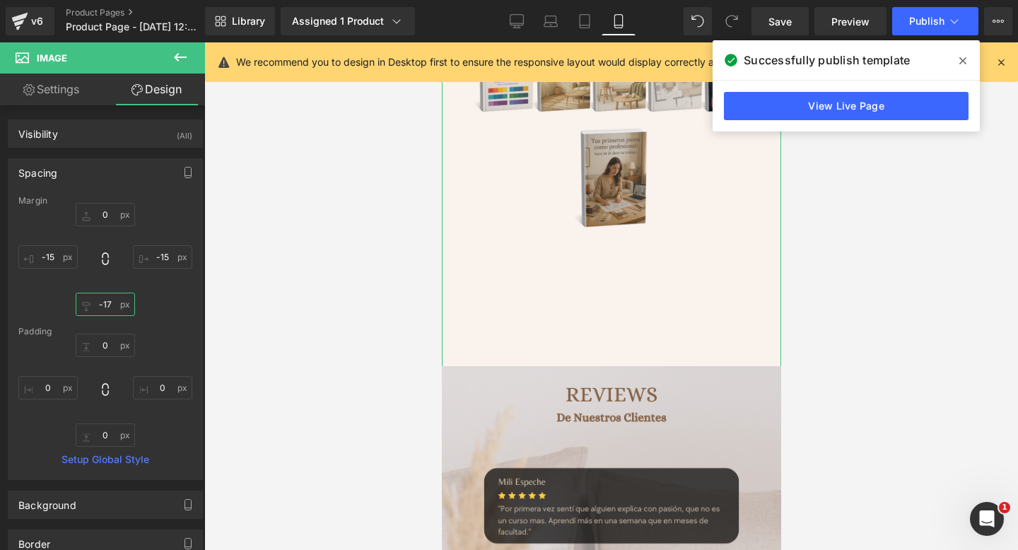
type input "-170"
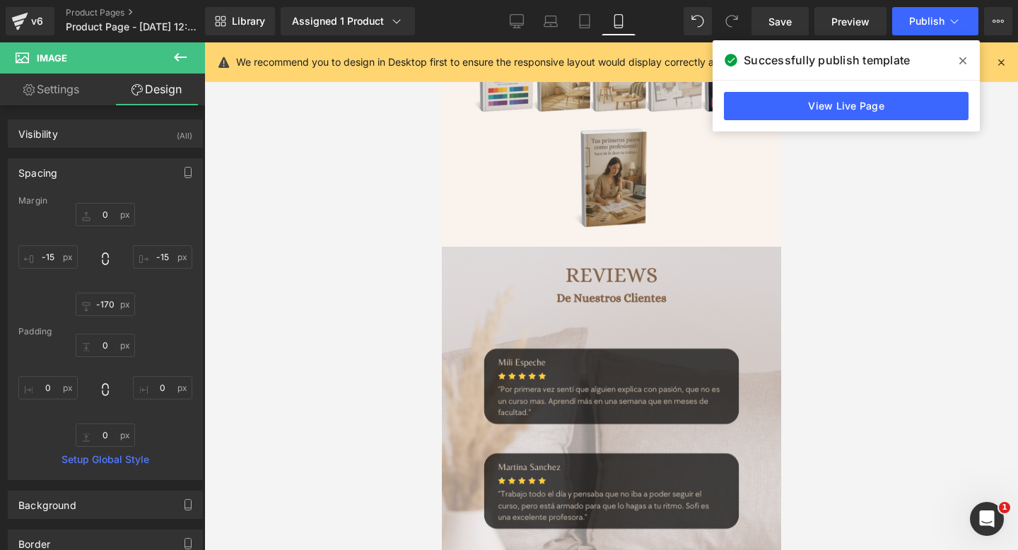
click at [302, 315] on div at bounding box center [610, 295] width 813 height 507
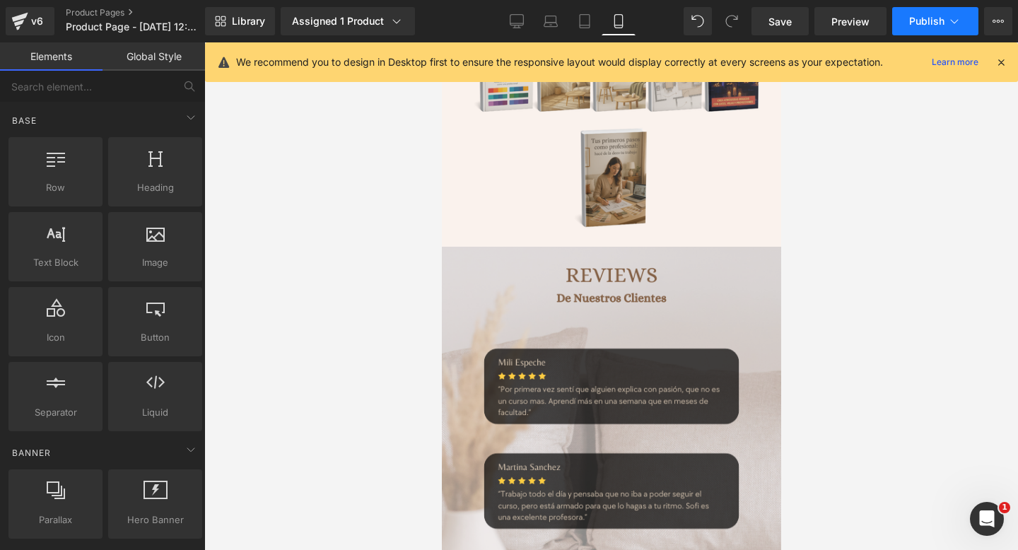
click at [935, 31] on button "Publish" at bounding box center [935, 21] width 86 height 28
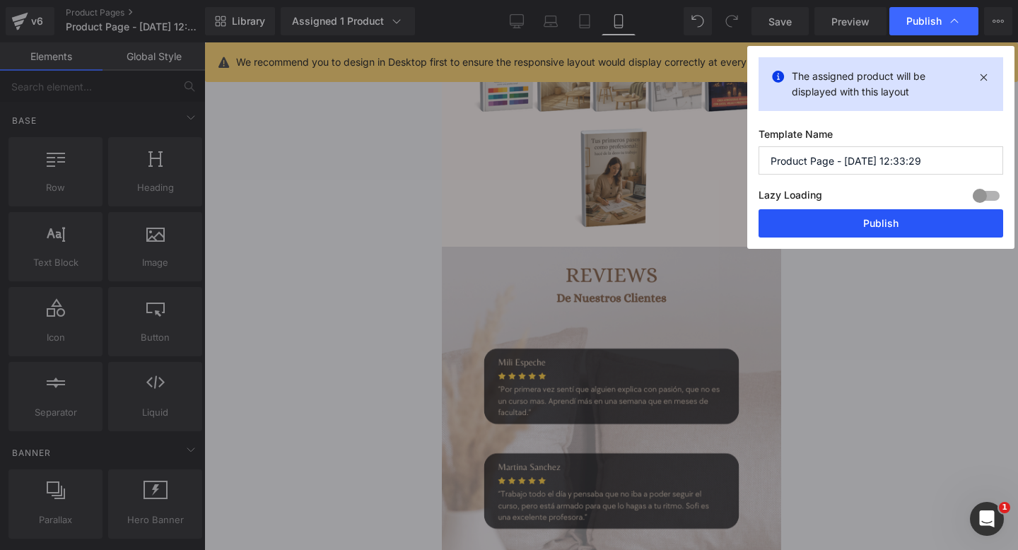
click at [847, 232] on button "Publish" at bounding box center [880, 223] width 245 height 28
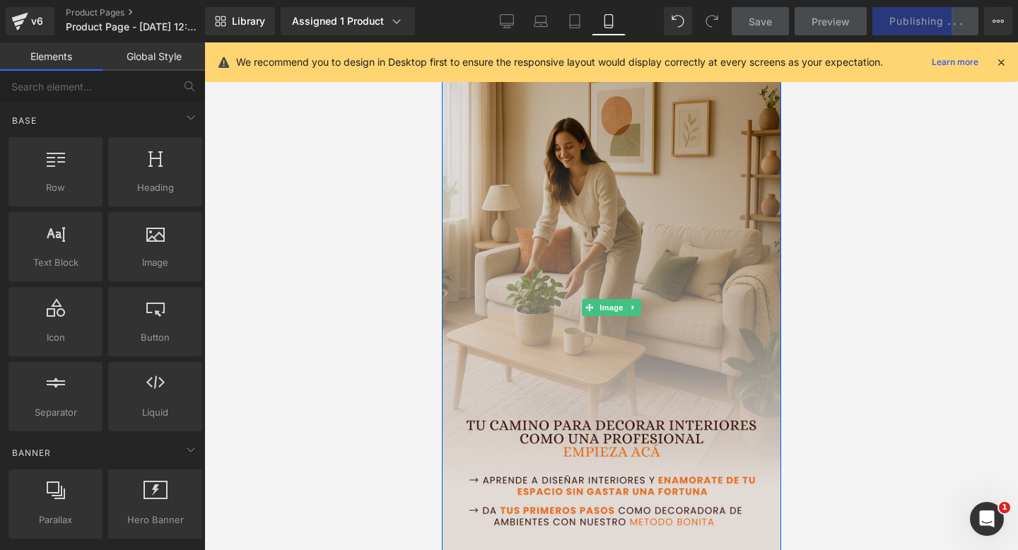
scroll to position [4, 0]
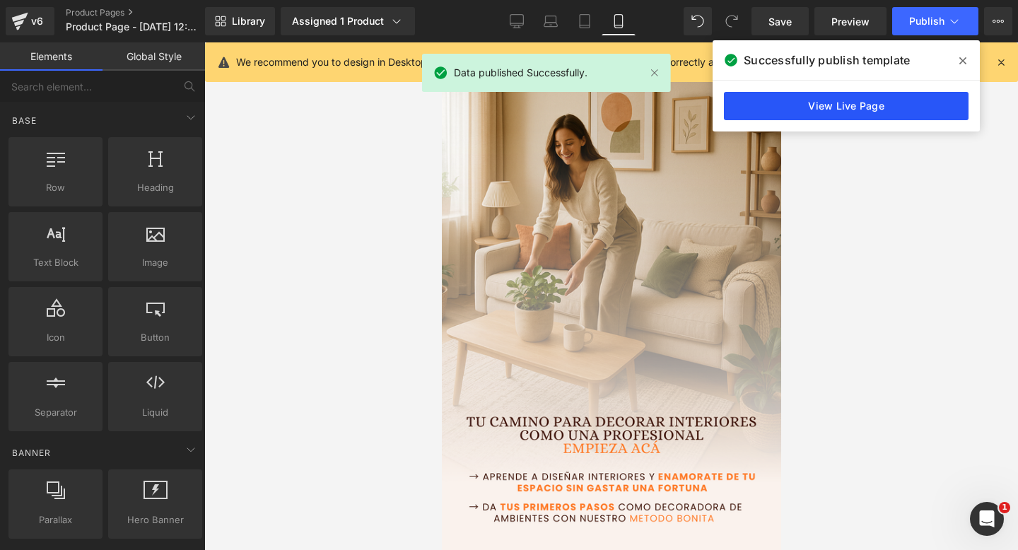
click at [0, 0] on link "View Live Page" at bounding box center [0, 0] width 0 height 0
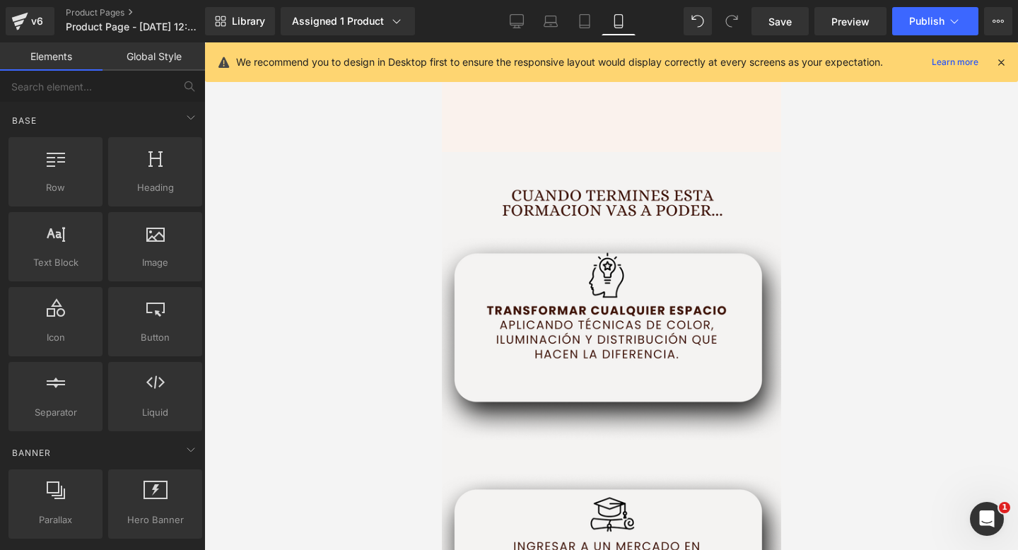
scroll to position [1725, 0]
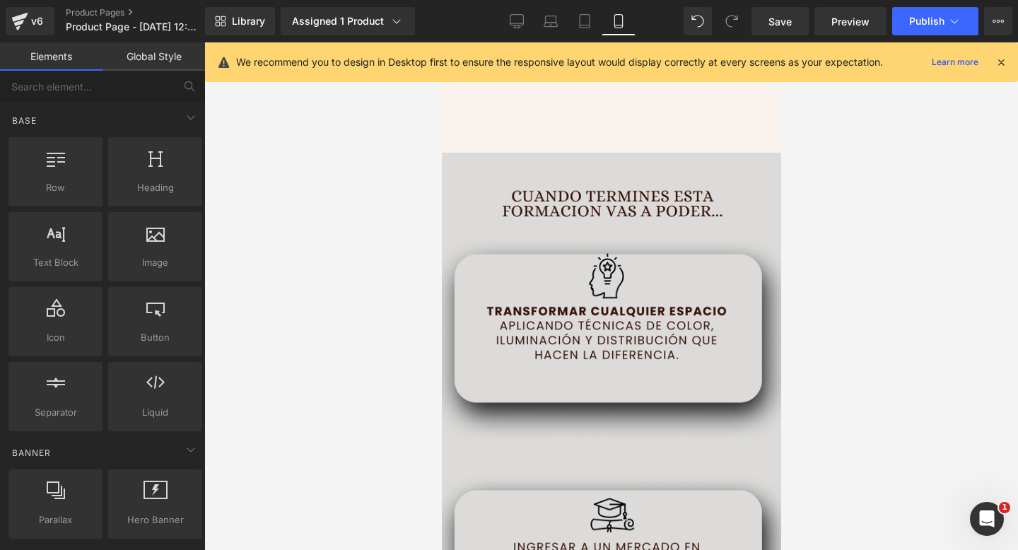
click at [600, 304] on img at bounding box center [610, 418] width 339 height 530
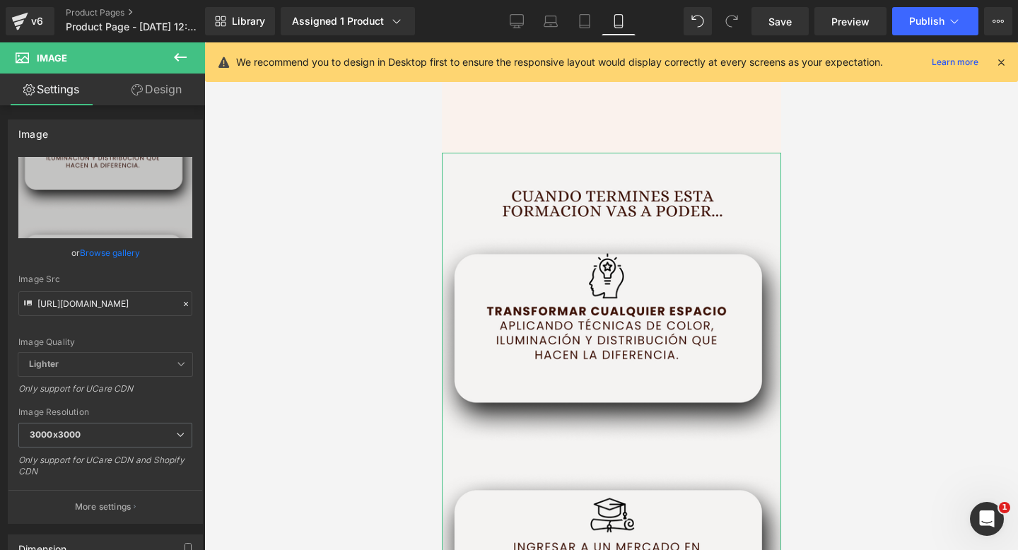
click at [173, 86] on link "Design" at bounding box center [156, 90] width 102 height 32
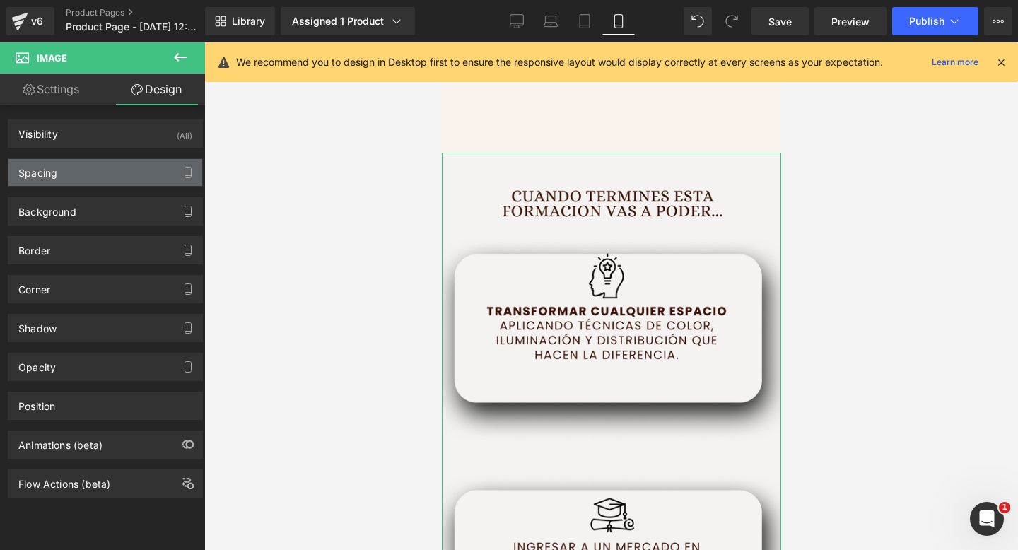
click at [85, 178] on div "Spacing" at bounding box center [105, 172] width 194 height 27
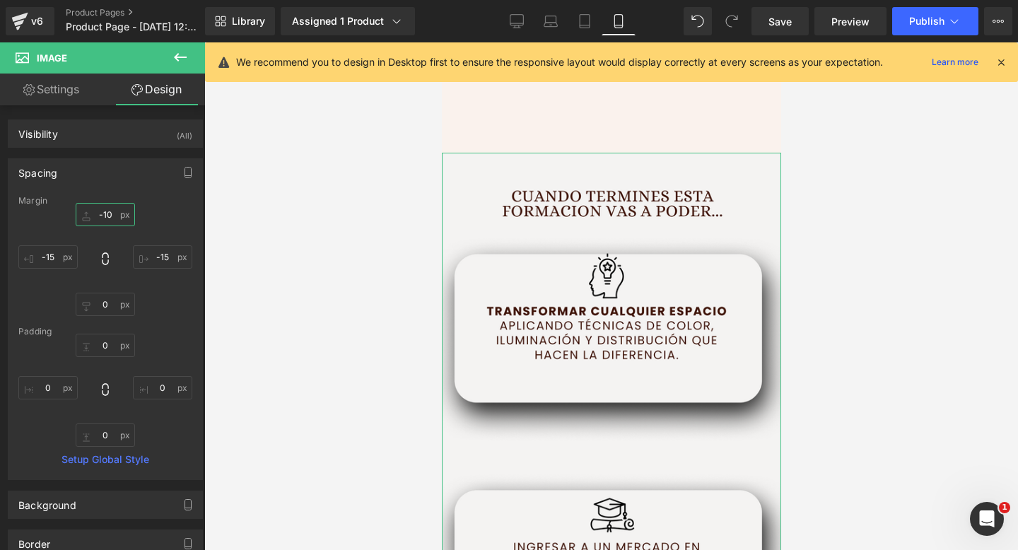
click at [101, 211] on input "-10" at bounding box center [105, 214] width 59 height 23
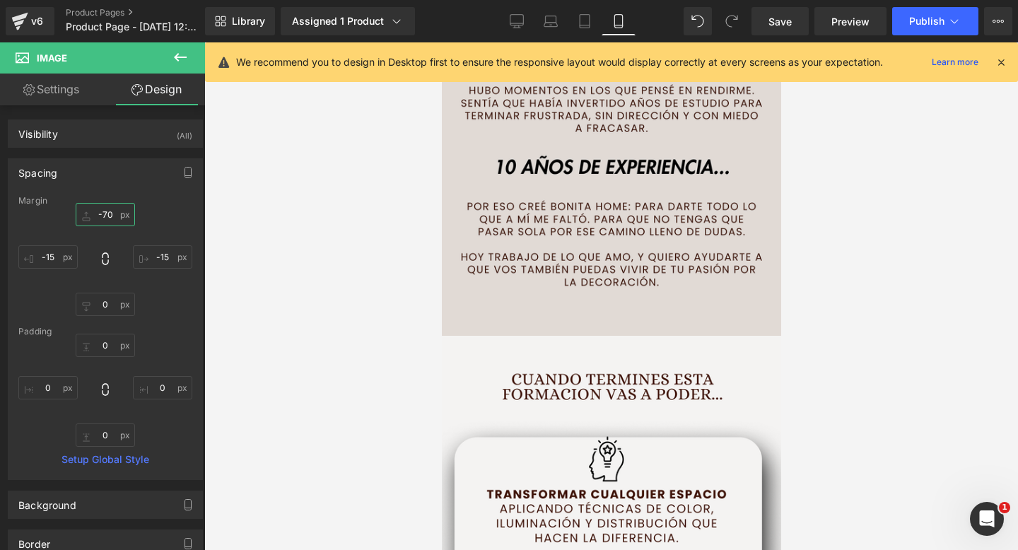
scroll to position [1630, 0]
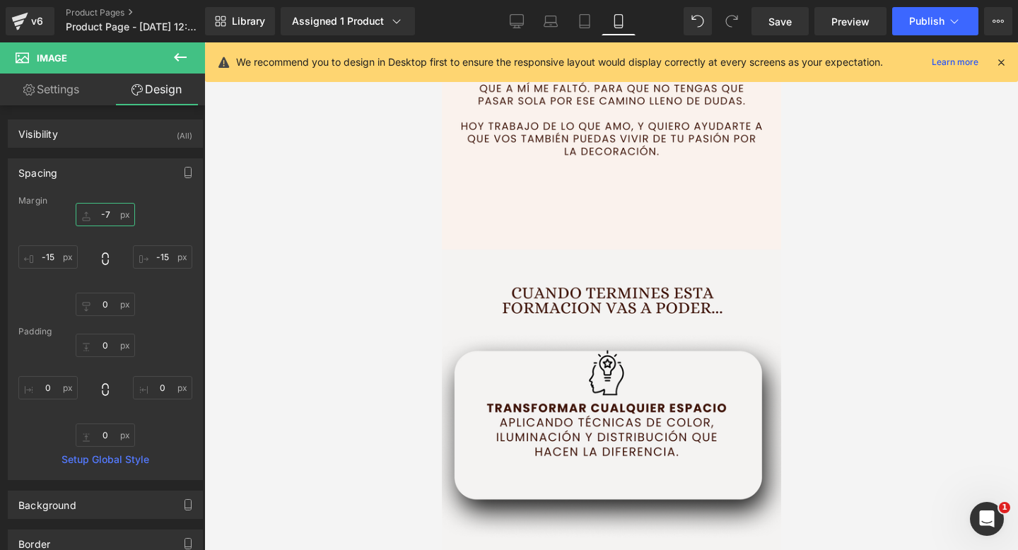
type input "-75"
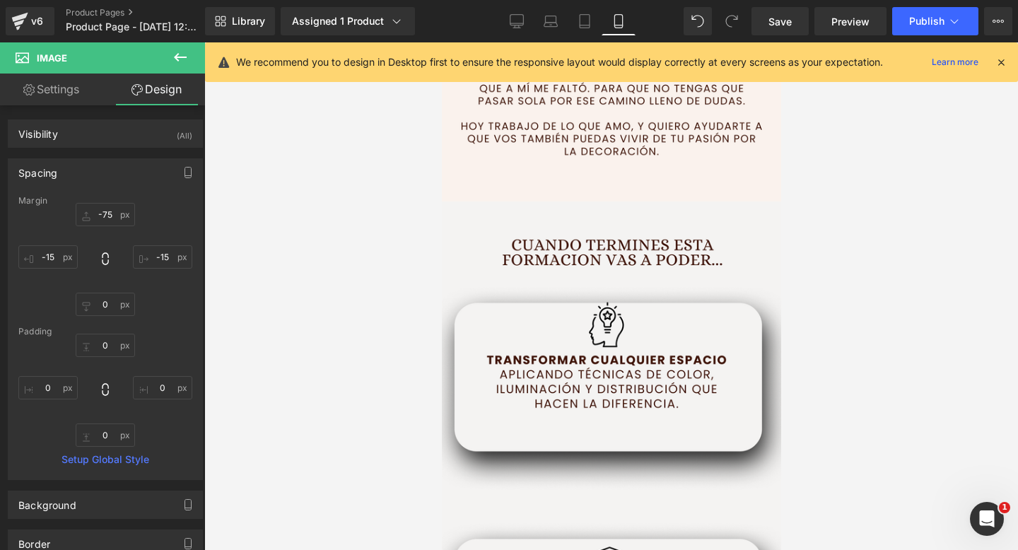
click at [365, 300] on div at bounding box center [610, 295] width 813 height 507
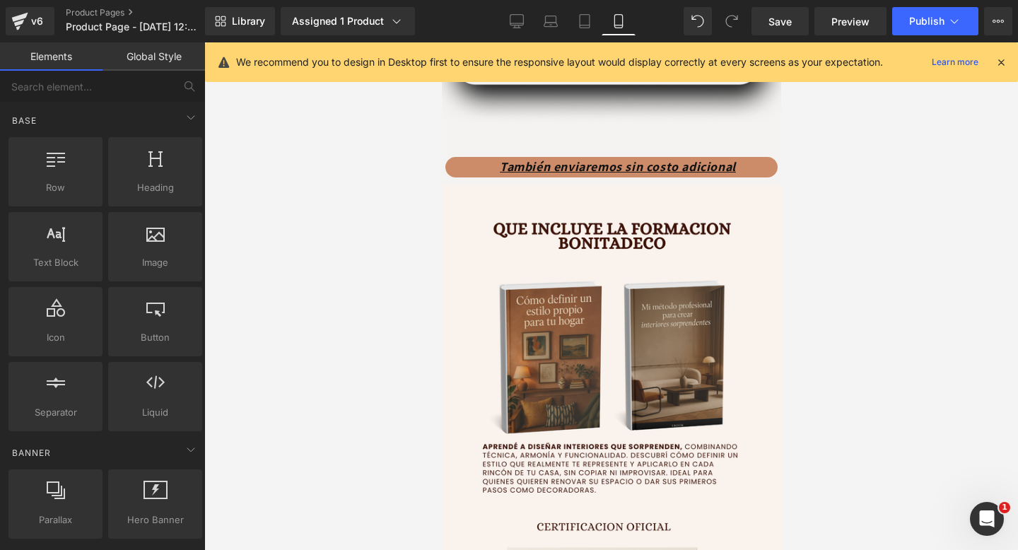
scroll to position [2482, 0]
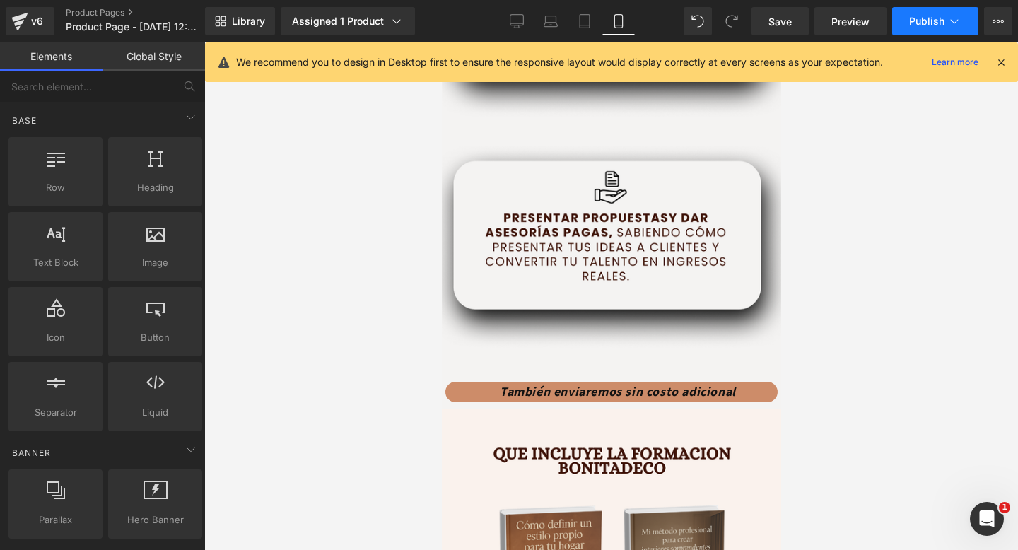
click at [919, 20] on span "Publish" at bounding box center [926, 21] width 35 height 11
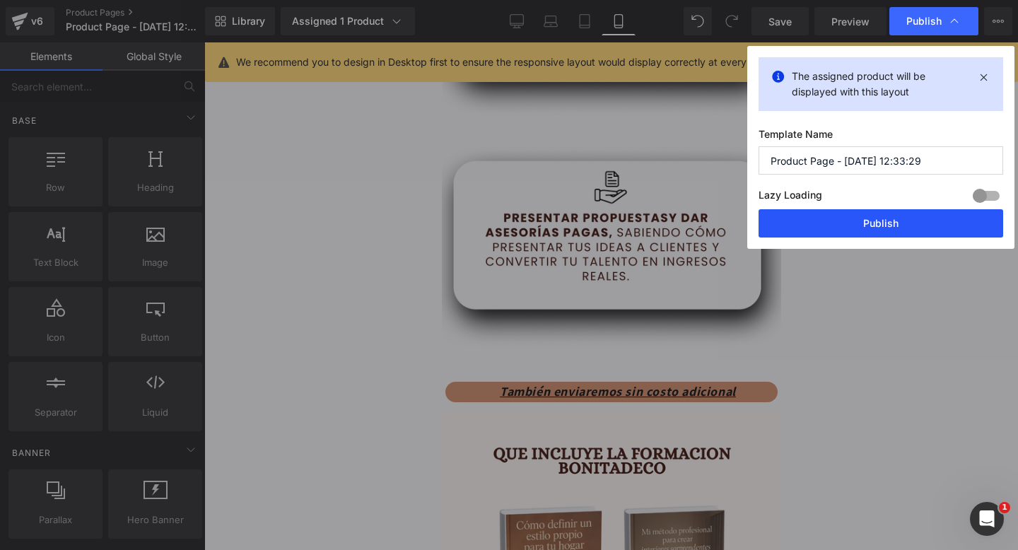
click at [835, 218] on button "Publish" at bounding box center [880, 223] width 245 height 28
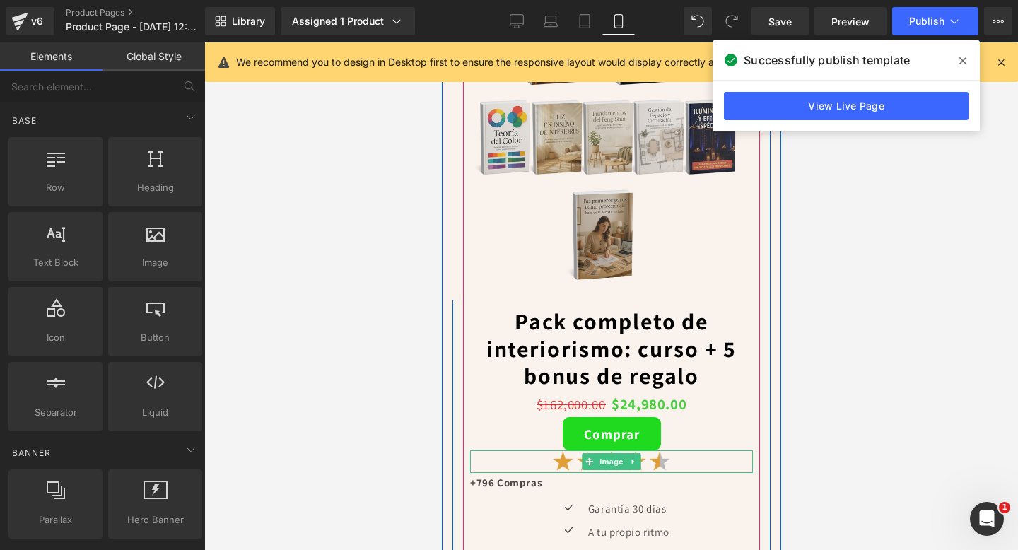
scroll to position [4441, 0]
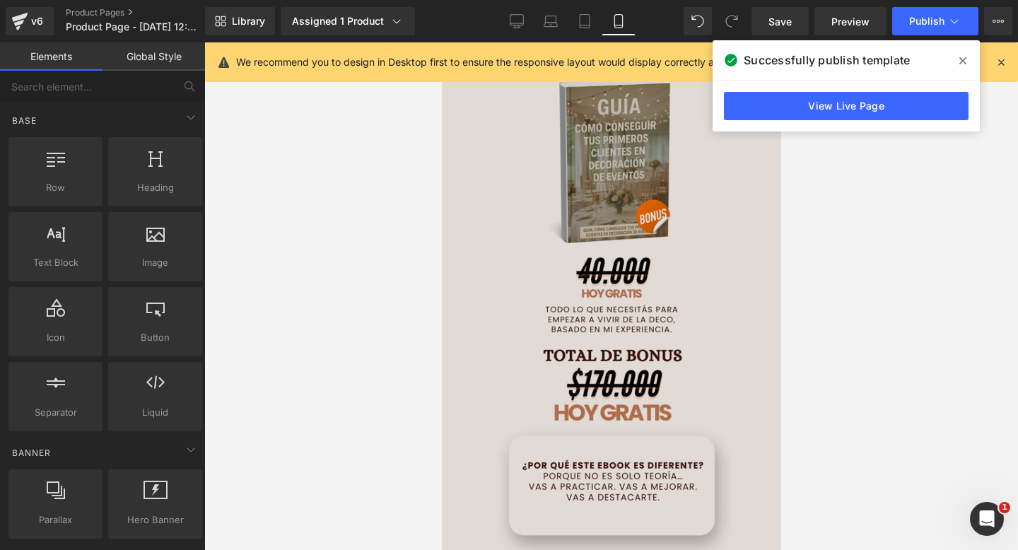
drag, startPoint x: 577, startPoint y: 297, endPoint x: 597, endPoint y: 124, distance: 174.3
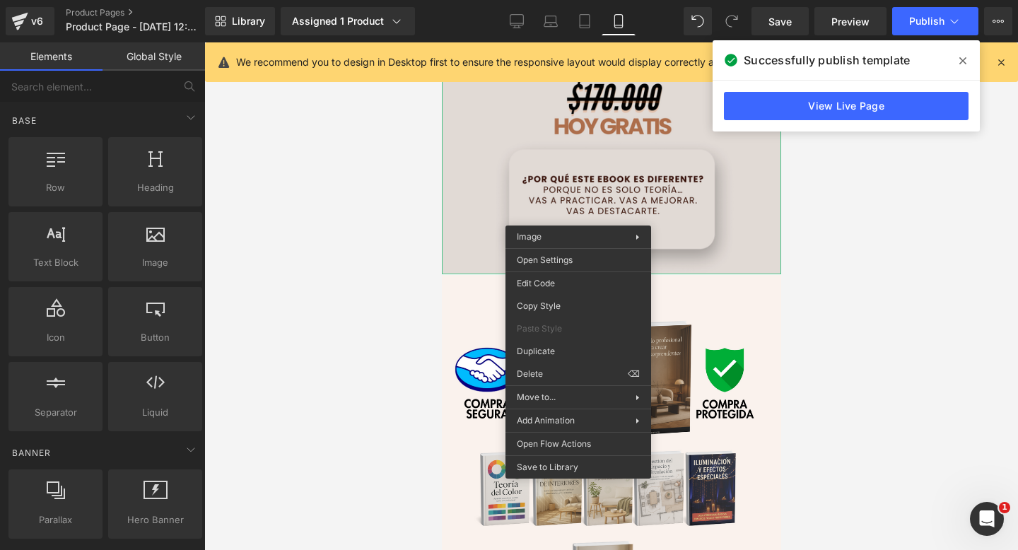
scroll to position [4302, 0]
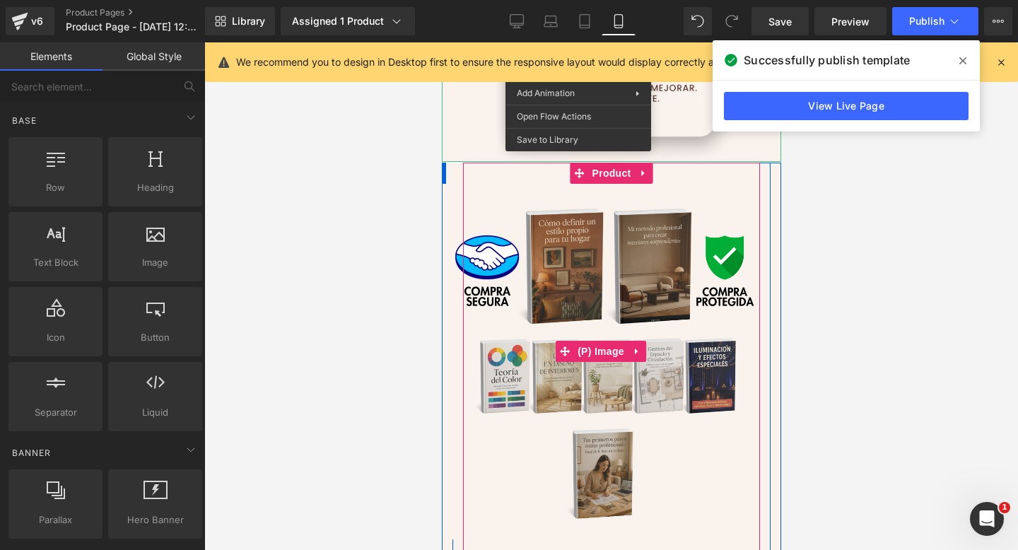
click at [597, 270] on img at bounding box center [600, 351] width 310 height 377
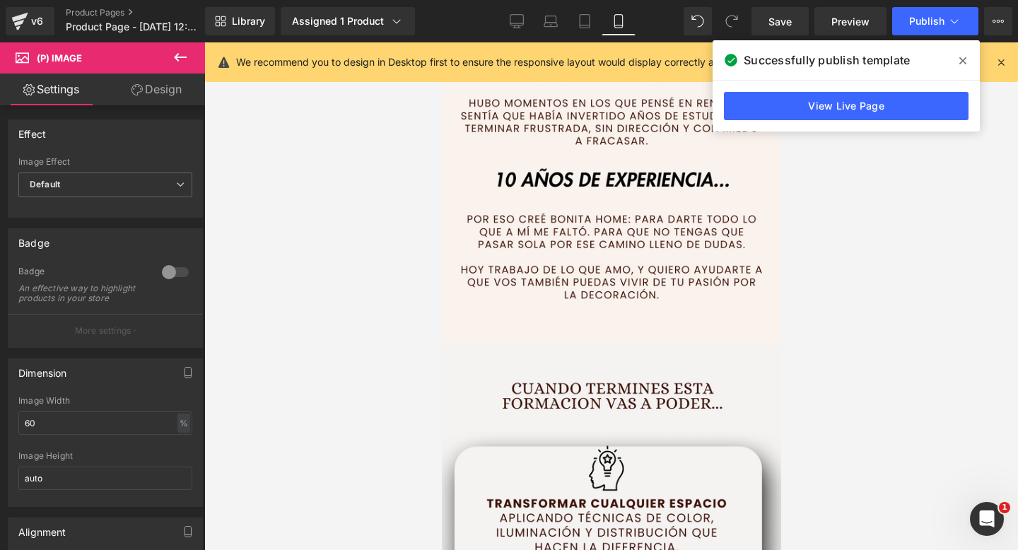
scroll to position [1609, 0]
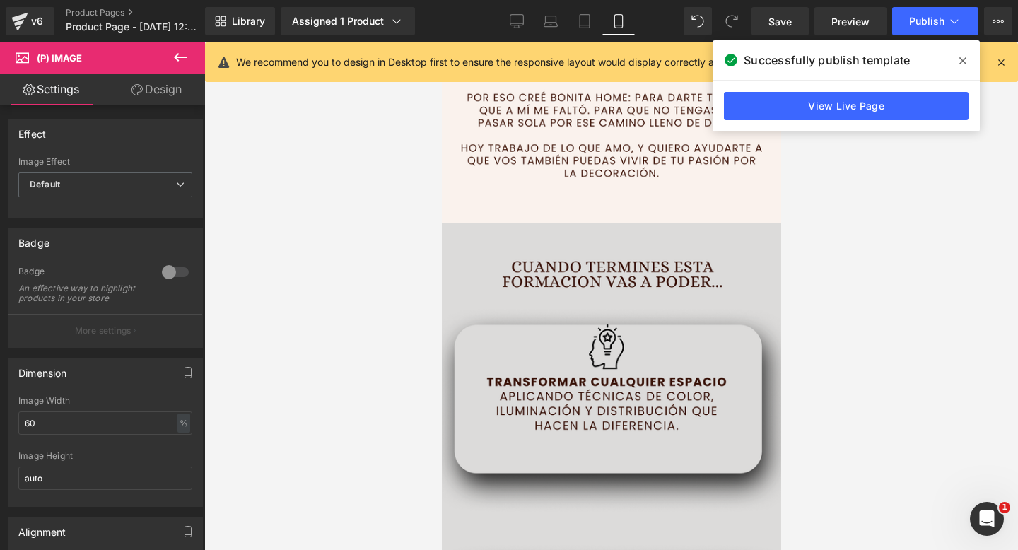
click at [594, 284] on img at bounding box center [610, 488] width 339 height 530
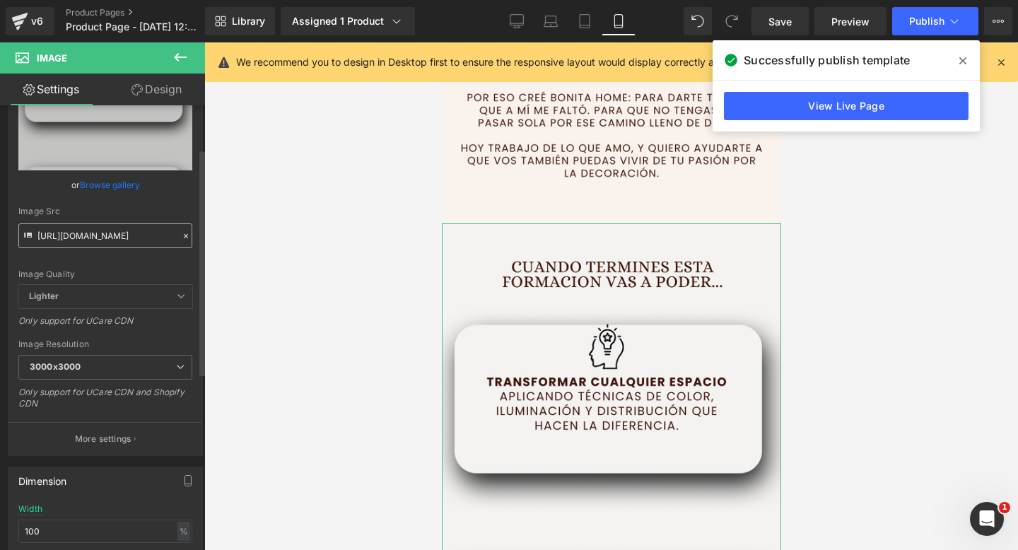
scroll to position [87, 0]
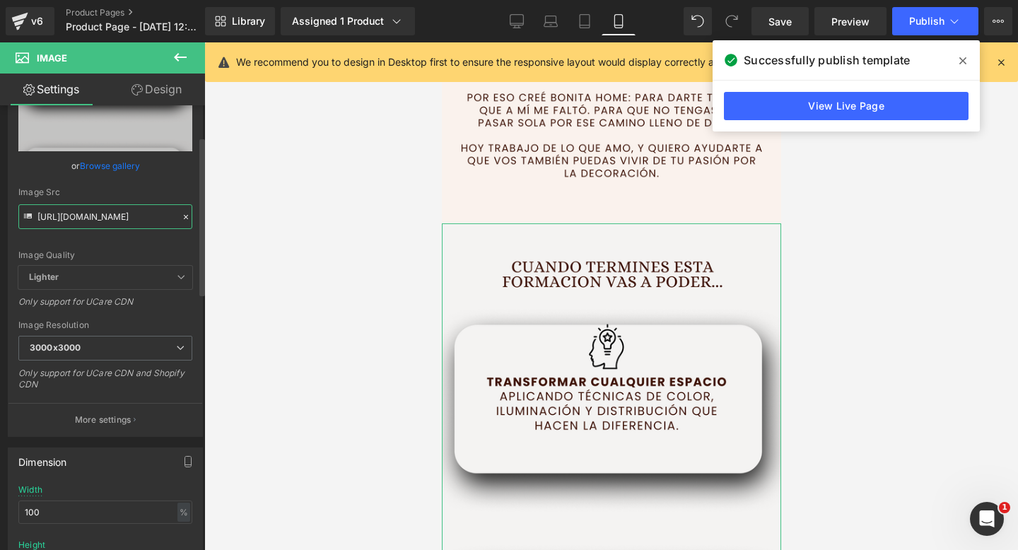
click at [102, 211] on input "https://i.postimg.cc/fWcsrHn8/3.png" at bounding box center [105, 216] width 174 height 25
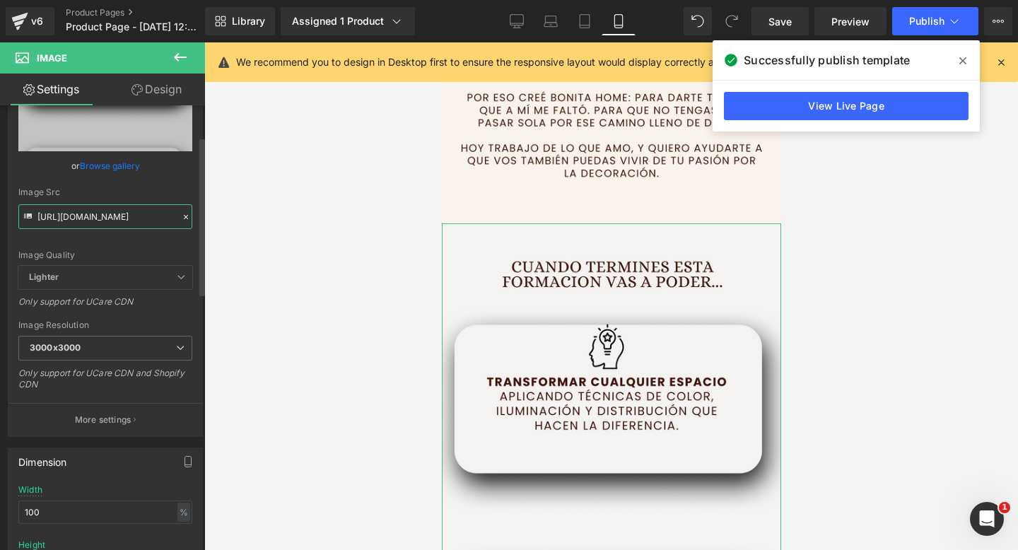
paste input "T3vvqFPd/4"
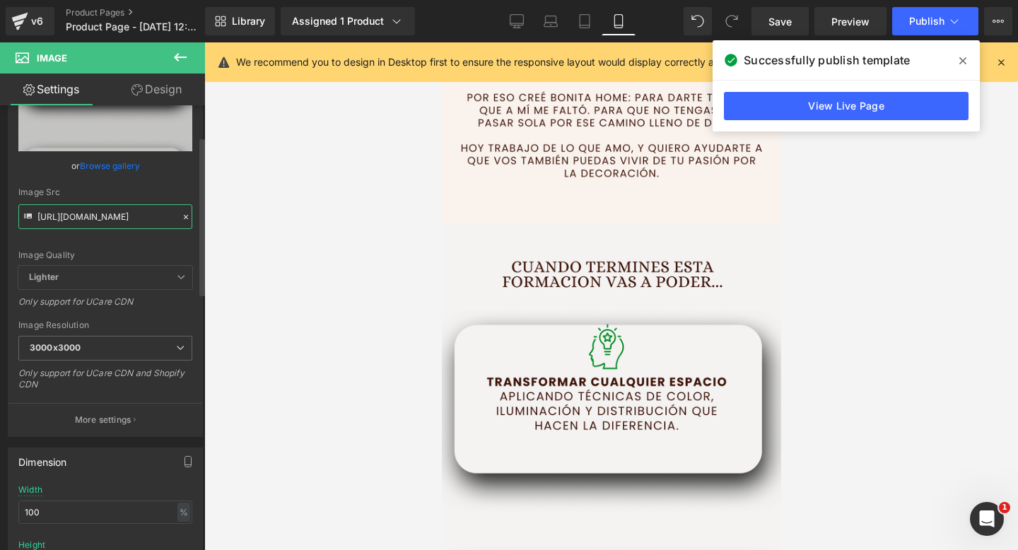
type input "https://i.postimg.cc/T3vvqFPd/4.png"
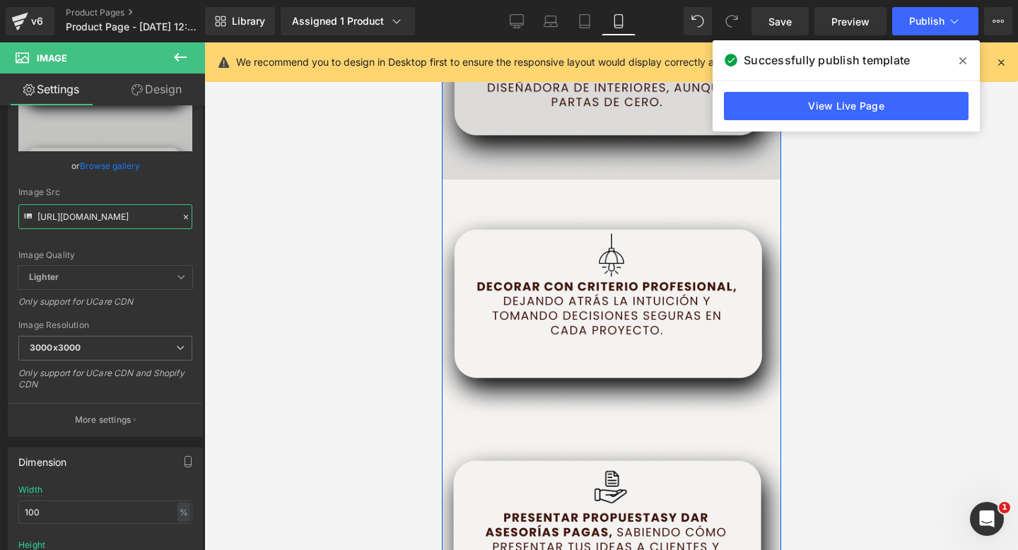
scroll to position [2245, 0]
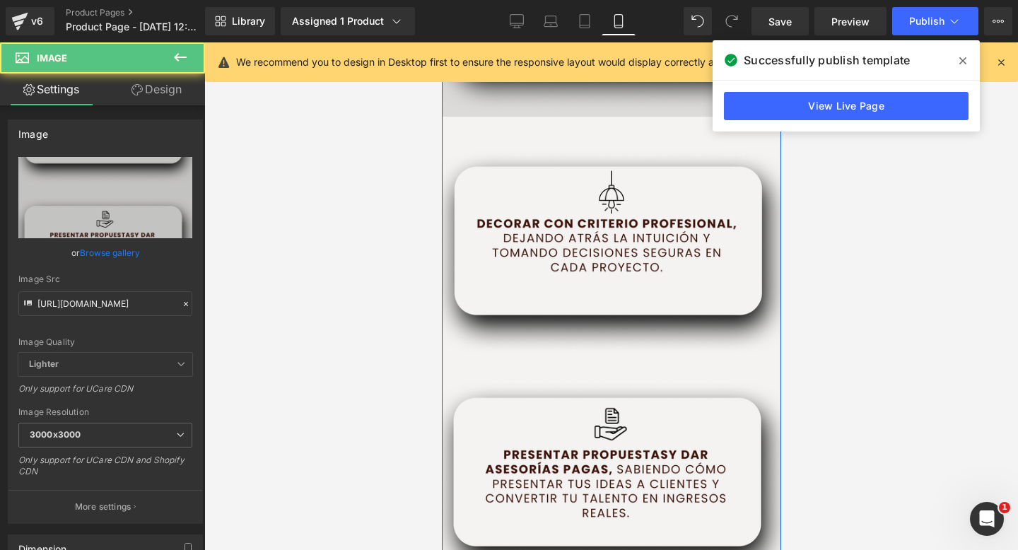
click at [549, 315] on img at bounding box center [610, 382] width 339 height 530
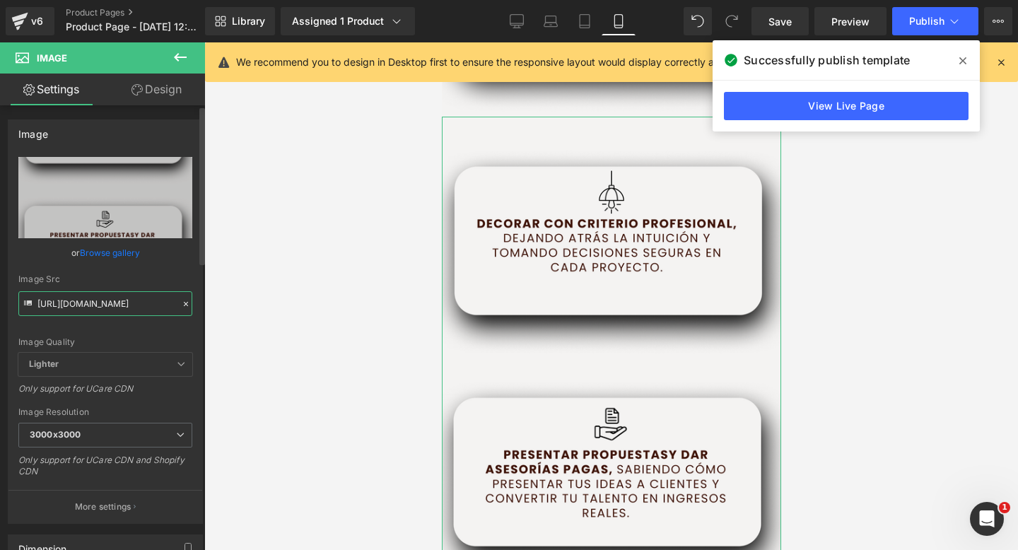
click at [114, 308] on input "https://i.postimg.cc/90Yjwft6/4.png" at bounding box center [105, 303] width 174 height 25
paste input "SNMp9kk1/5"
type input "https://i.postimg.cc/SNMp9kk1/5.png"
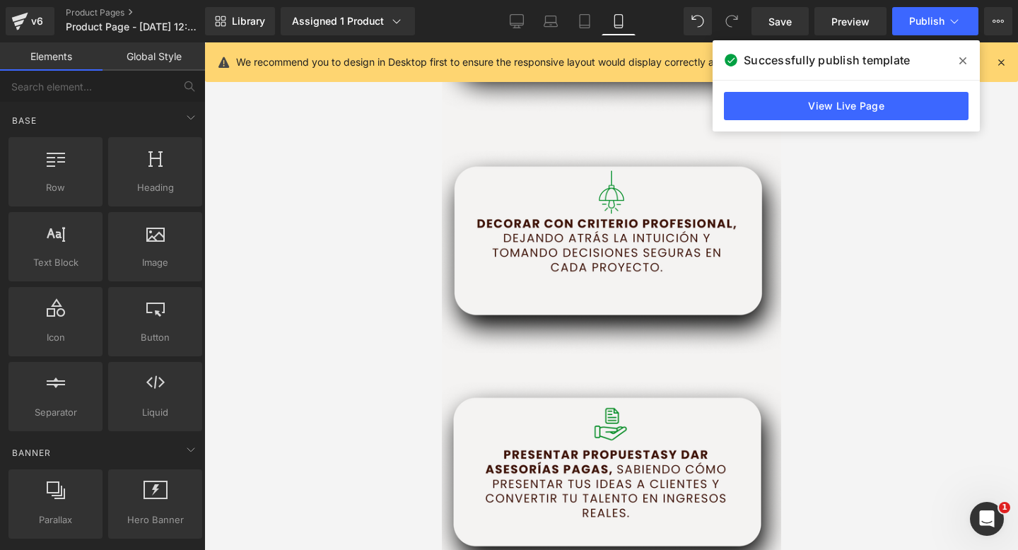
scroll to position [0, 0]
click at [244, 350] on div at bounding box center [610, 295] width 813 height 507
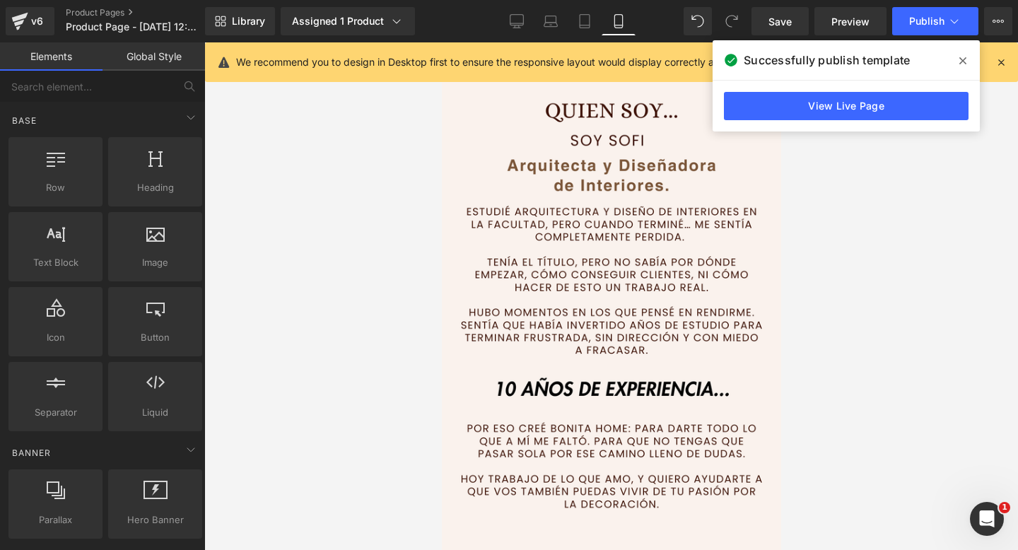
scroll to position [1122, 0]
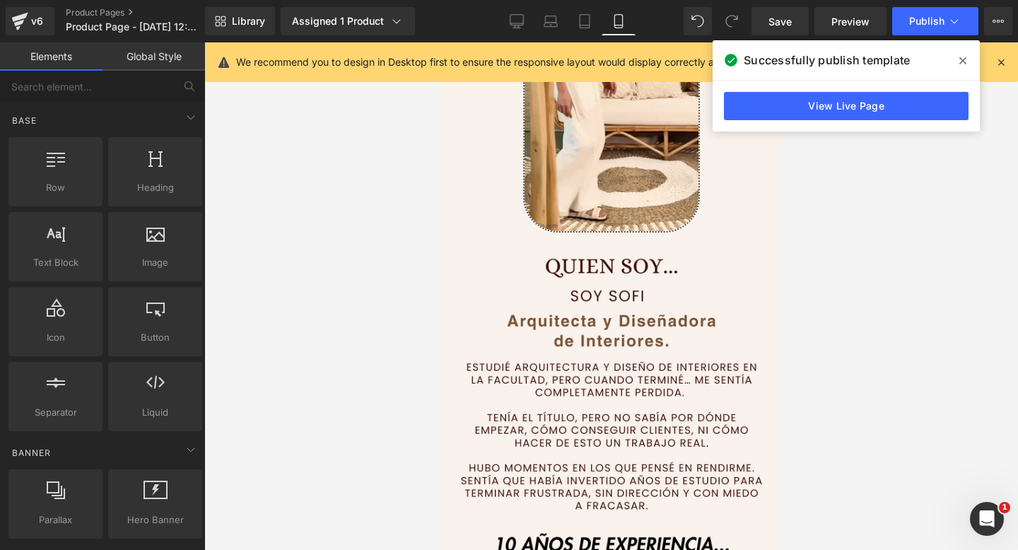
click at [962, 58] on icon at bounding box center [962, 60] width 7 height 11
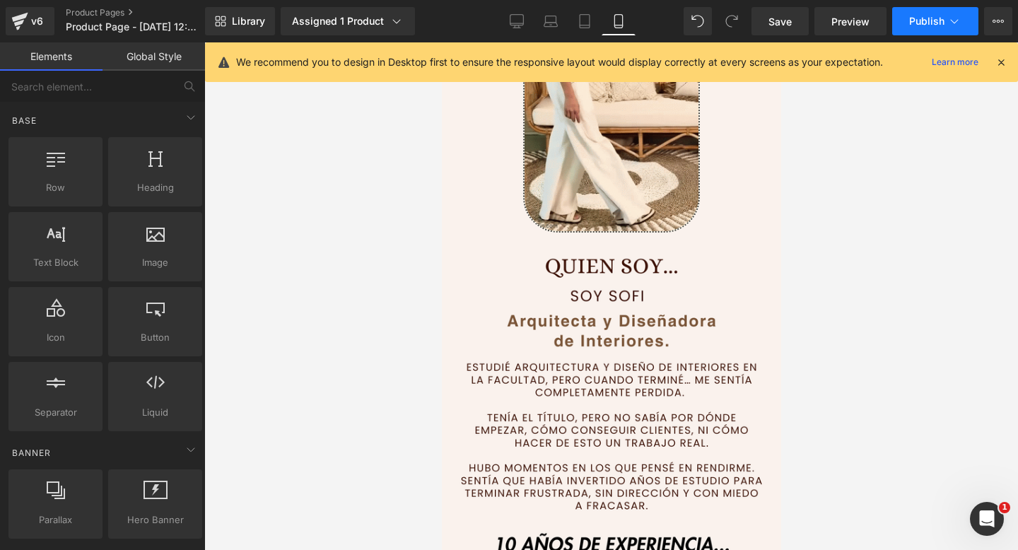
click at [918, 28] on button "Publish" at bounding box center [935, 21] width 86 height 28
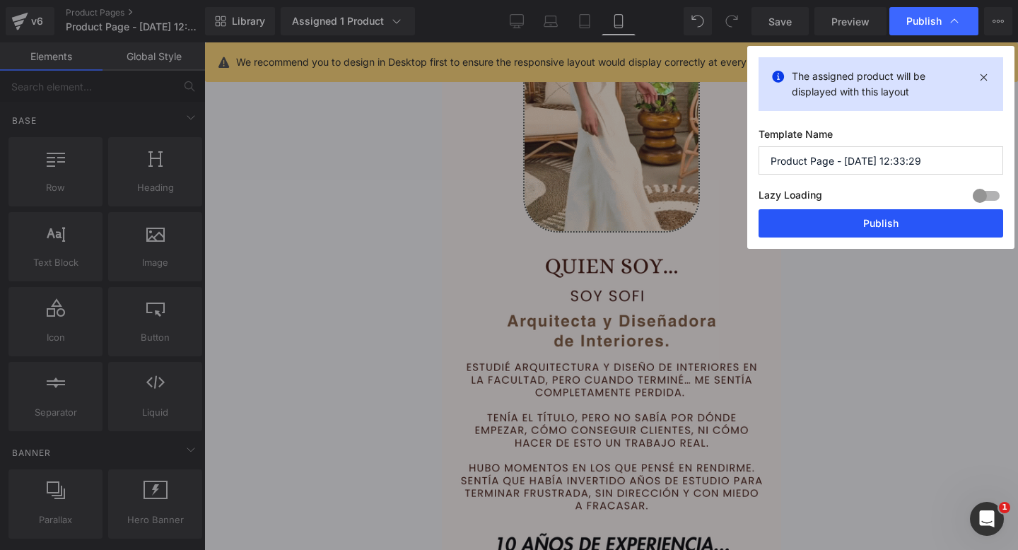
click at [798, 225] on button "Publish" at bounding box center [880, 223] width 245 height 28
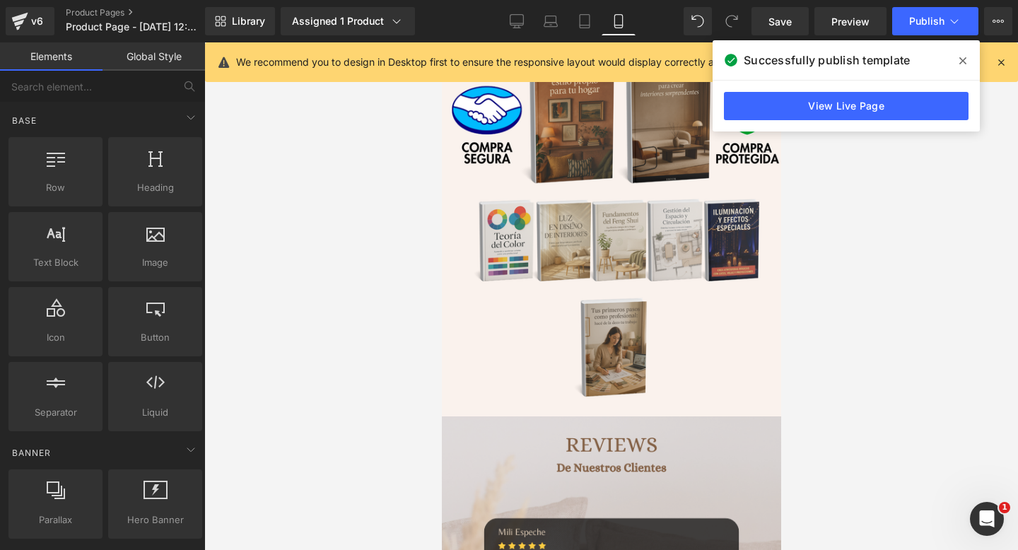
scroll to position [6236, 0]
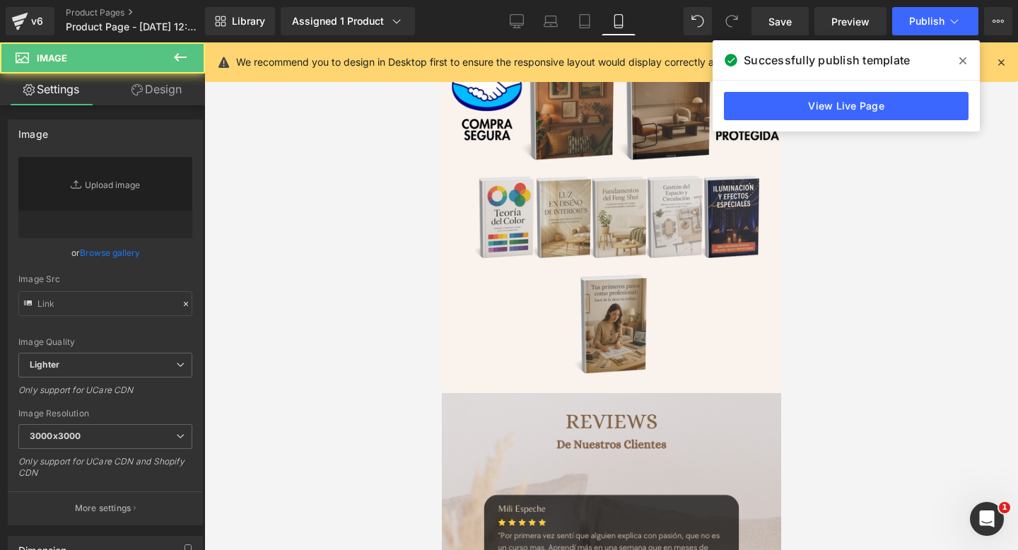
click at [594, 303] on img at bounding box center [610, 248] width 339 height 530
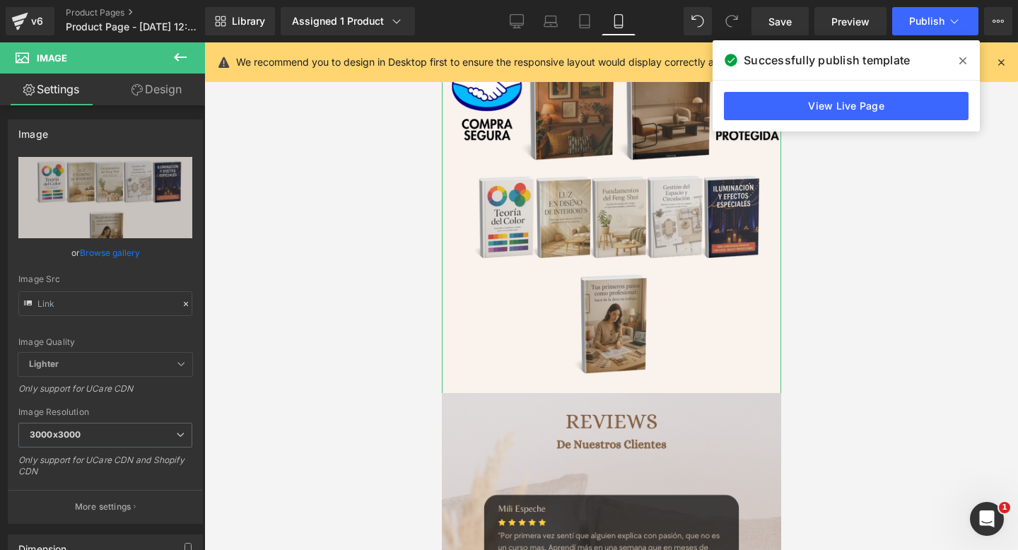
click at [153, 100] on link "Design" at bounding box center [156, 90] width 102 height 32
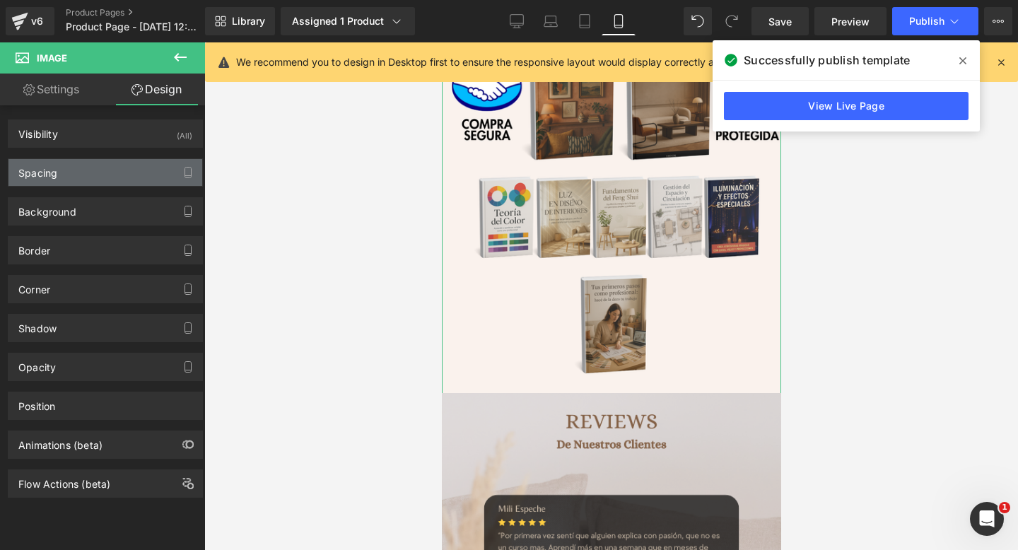
click at [124, 175] on div "Spacing" at bounding box center [105, 172] width 194 height 27
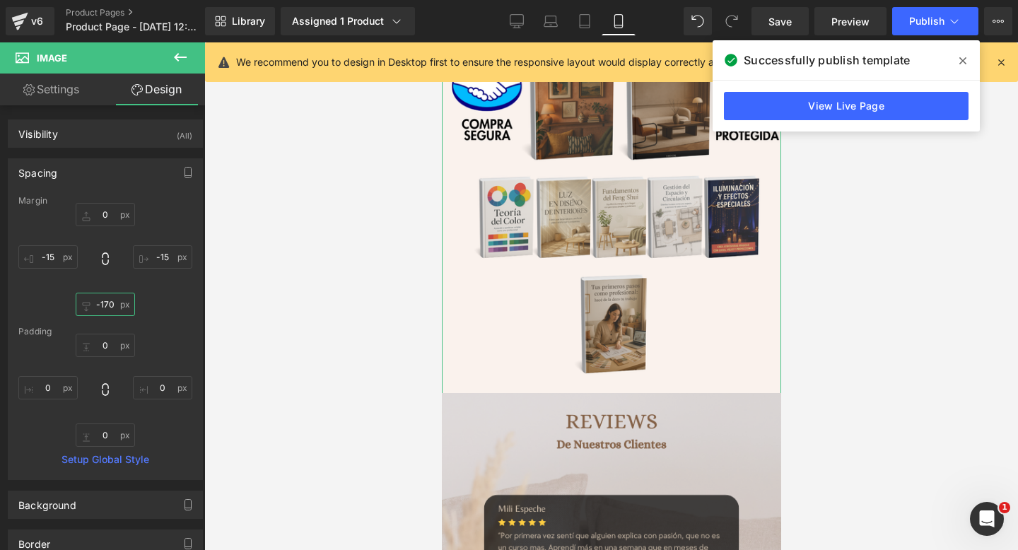
click at [109, 307] on input "-170" at bounding box center [105, 304] width 59 height 23
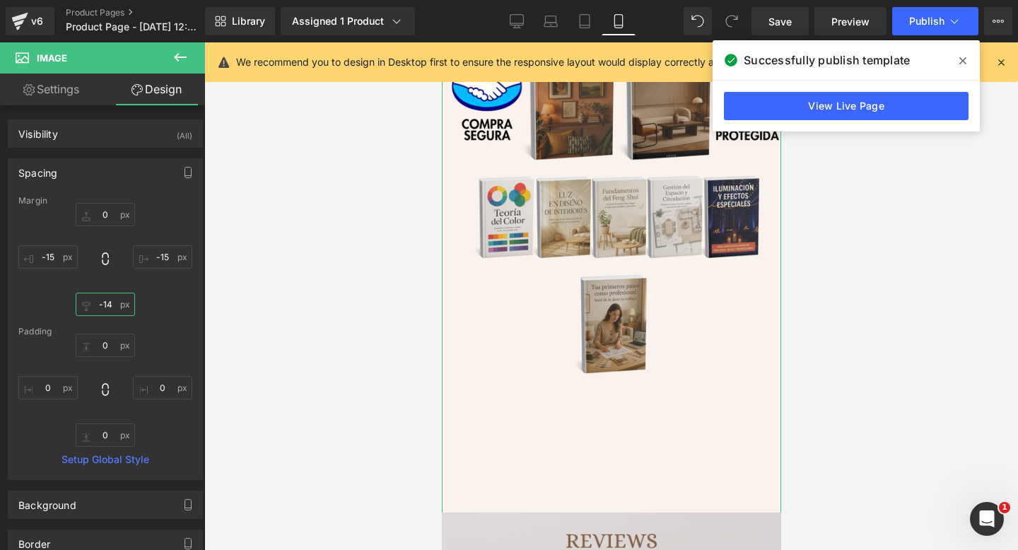
type input "-140"
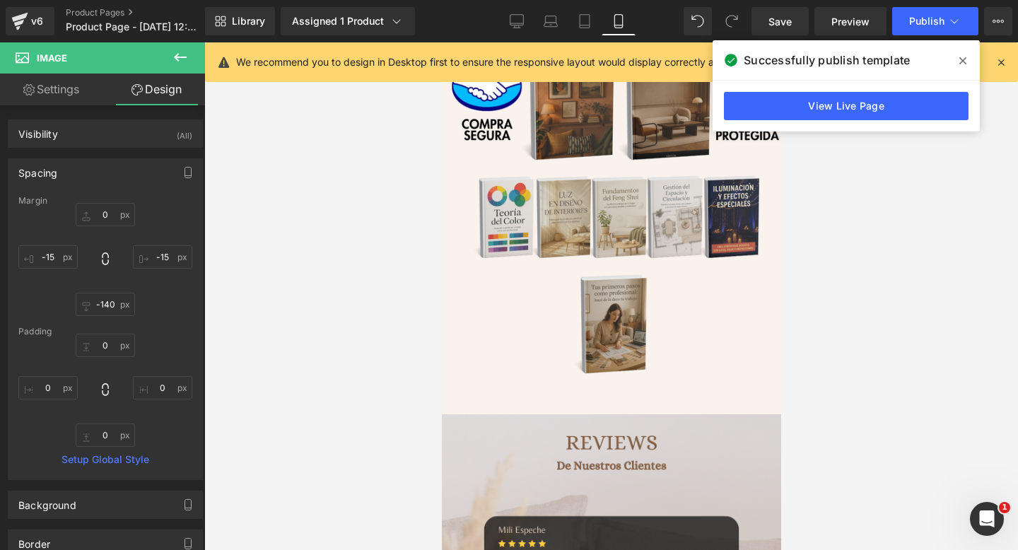
click at [867, 229] on div at bounding box center [610, 295] width 813 height 507
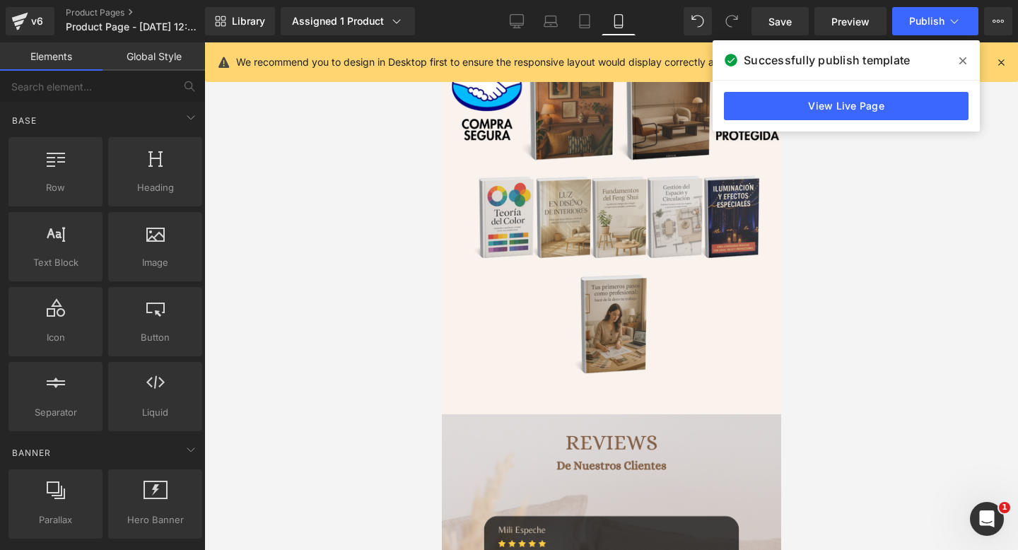
click at [966, 63] on span at bounding box center [962, 60] width 23 height 23
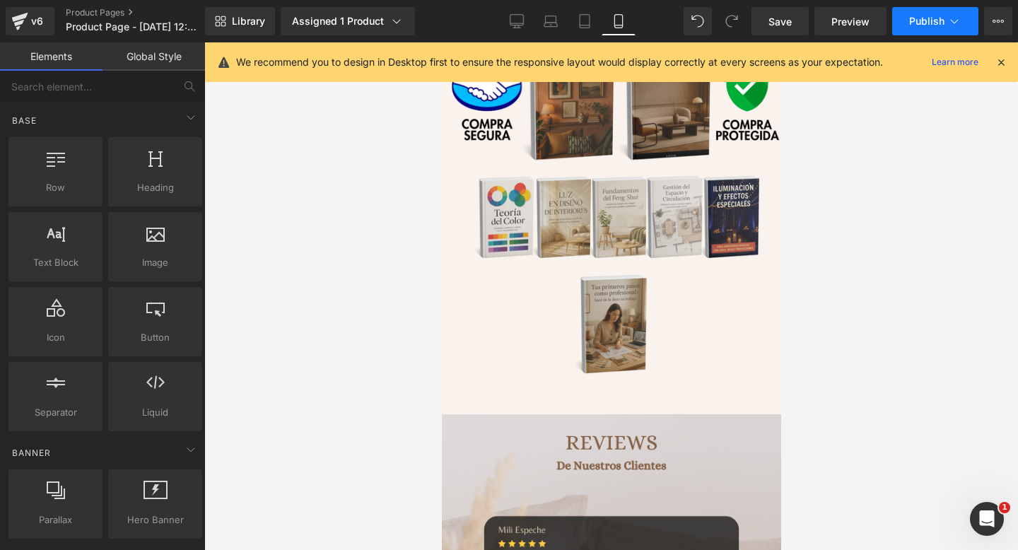
click at [923, 26] on span "Publish" at bounding box center [926, 21] width 35 height 11
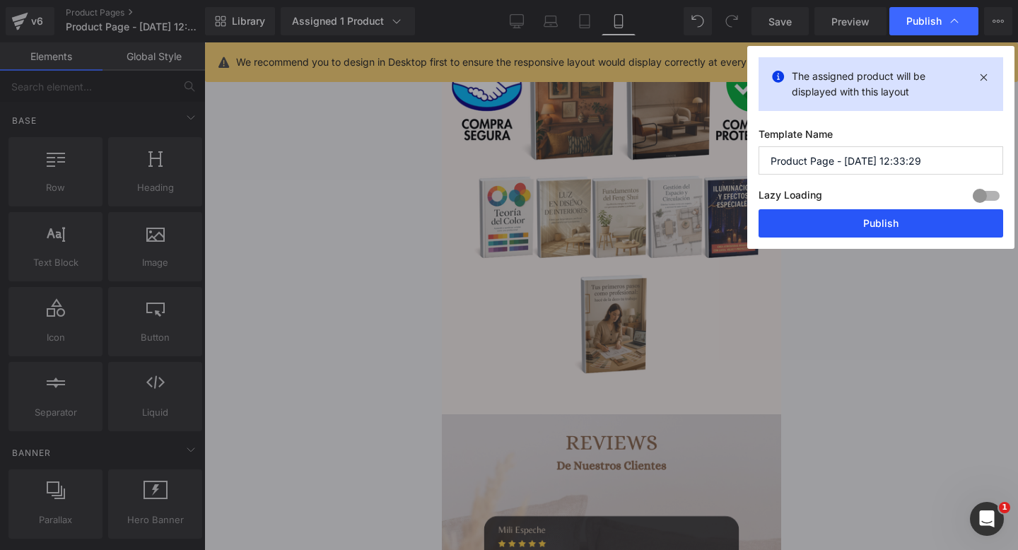
click at [859, 225] on button "Publish" at bounding box center [880, 223] width 245 height 28
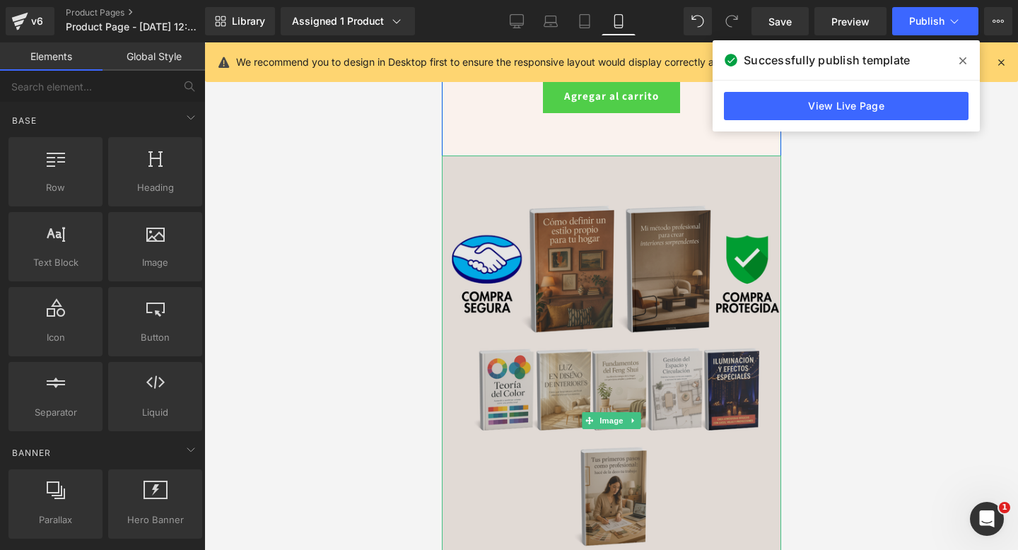
click at [650, 259] on img at bounding box center [610, 420] width 339 height 530
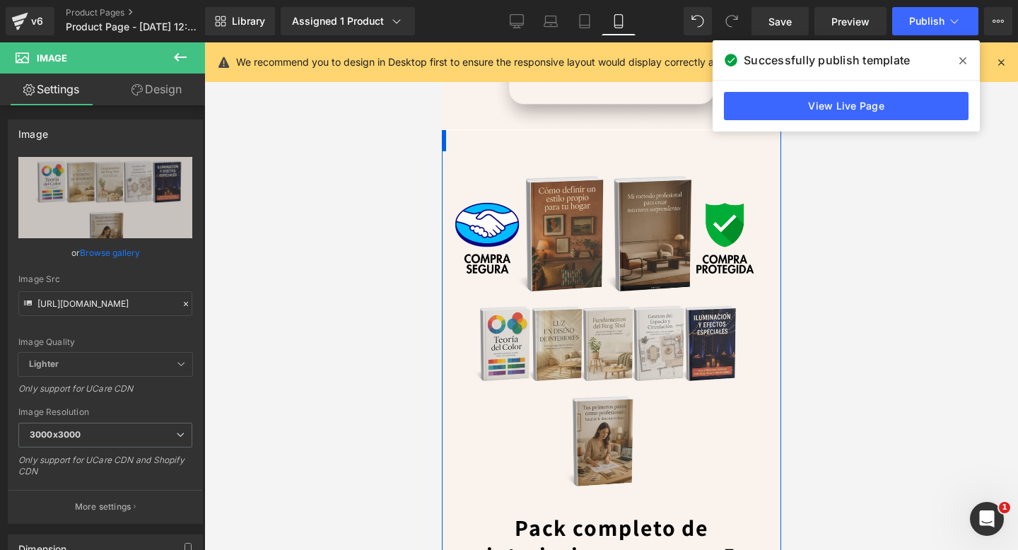
scroll to position [4307, 0]
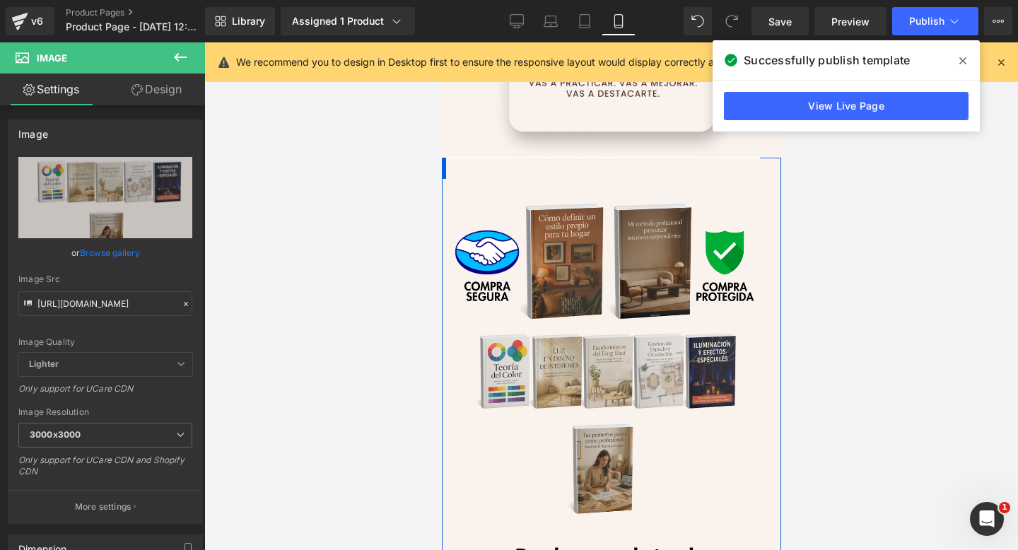
click at [594, 301] on img at bounding box center [600, 346] width 310 height 377
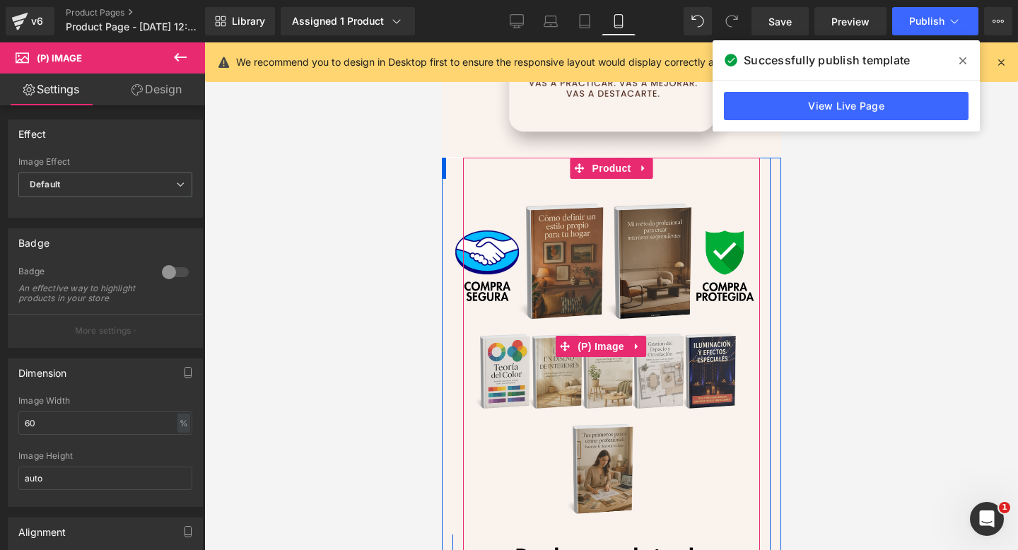
click at [611, 305] on img at bounding box center [600, 346] width 310 height 377
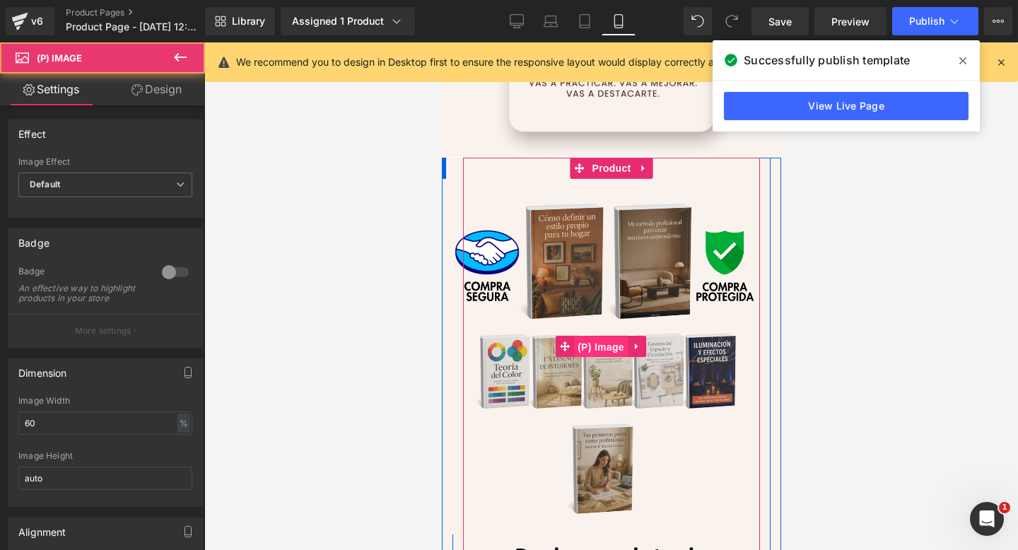
click at [594, 341] on span "(P) Image" at bounding box center [600, 346] width 54 height 21
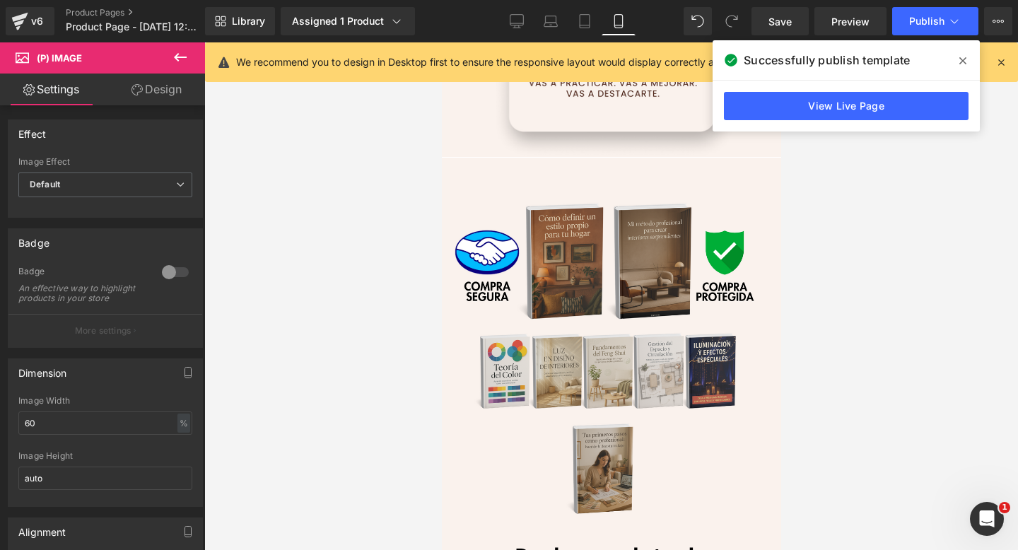
click at [154, 81] on link "Design" at bounding box center [156, 90] width 102 height 32
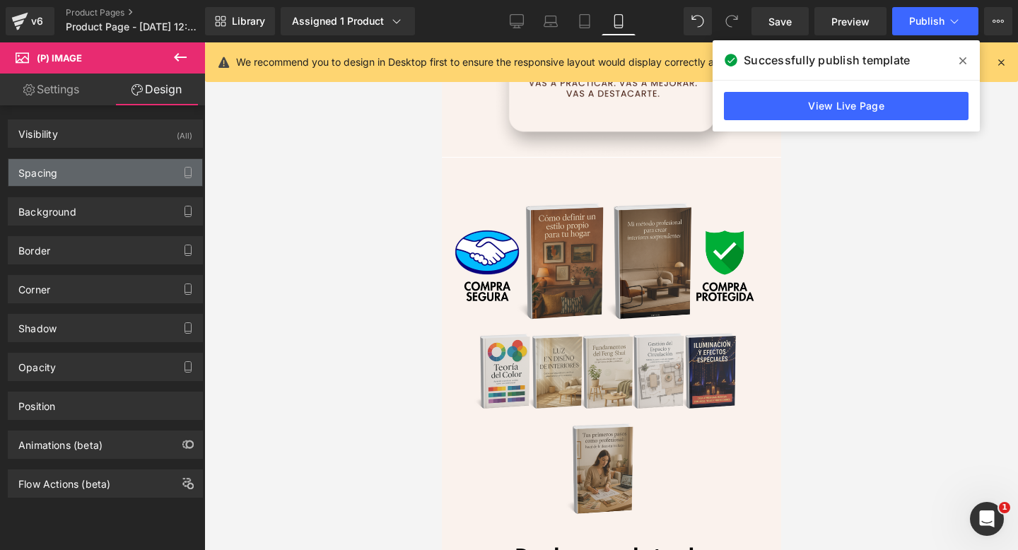
click at [76, 166] on div "Spacing" at bounding box center [105, 172] width 194 height 27
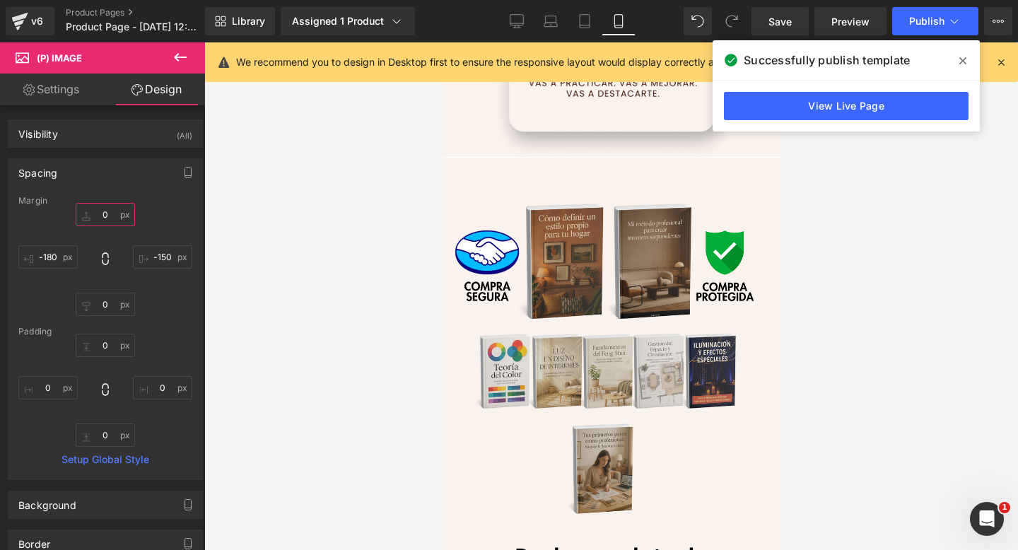
click at [105, 211] on input "text" at bounding box center [105, 214] width 59 height 23
type input "0"
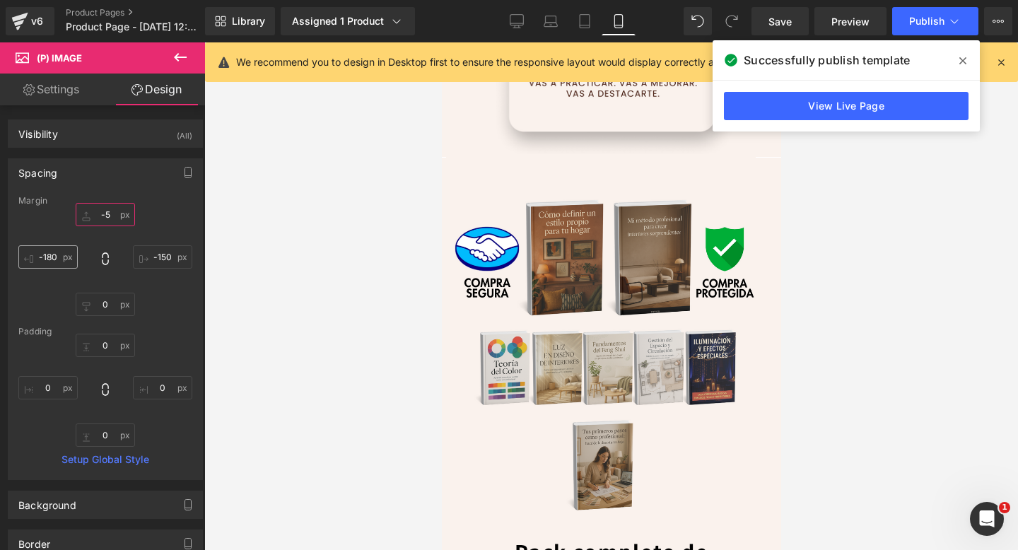
type input "-5"
click at [52, 257] on input "text" at bounding box center [47, 256] width 59 height 23
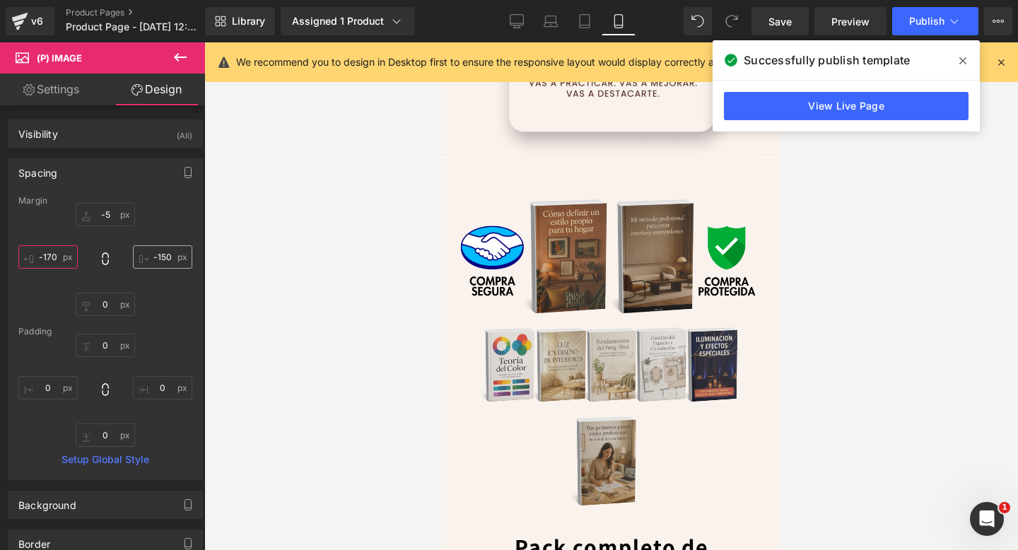
type input "-170"
click at [168, 255] on input "text" at bounding box center [162, 256] width 59 height 23
click at [159, 257] on input "text" at bounding box center [162, 256] width 59 height 23
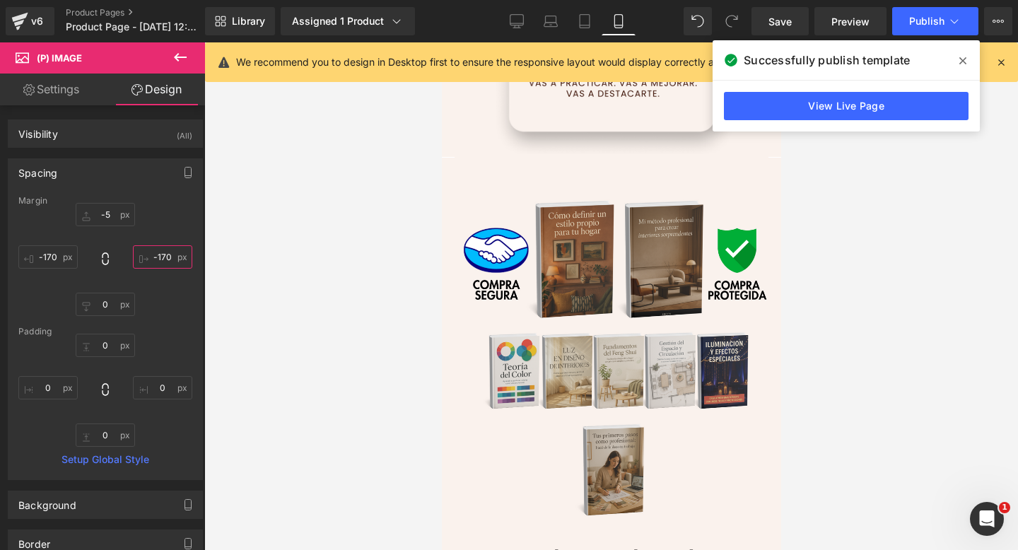
type input "-170"
click at [954, 61] on span at bounding box center [962, 60] width 23 height 23
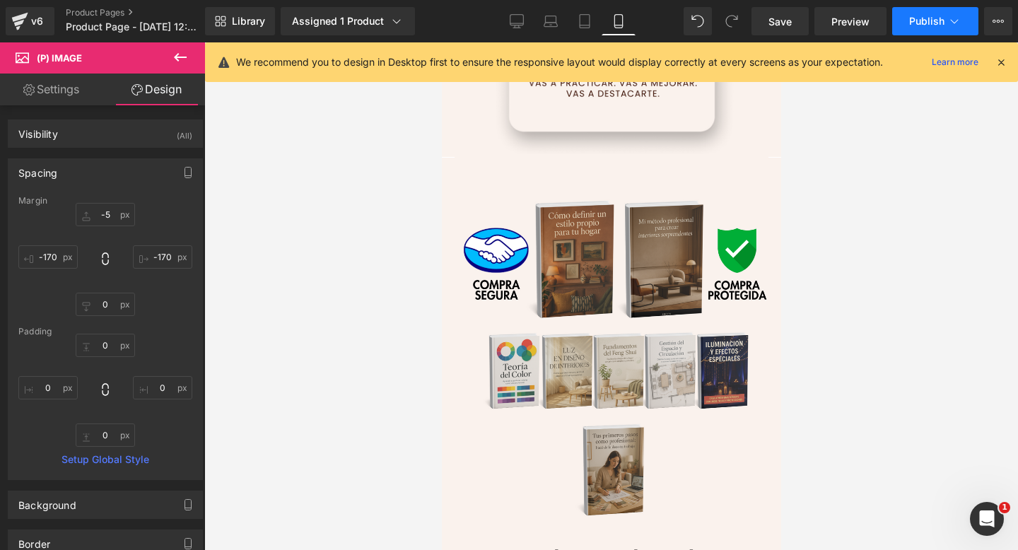
click at [937, 18] on span "Publish" at bounding box center [926, 21] width 35 height 11
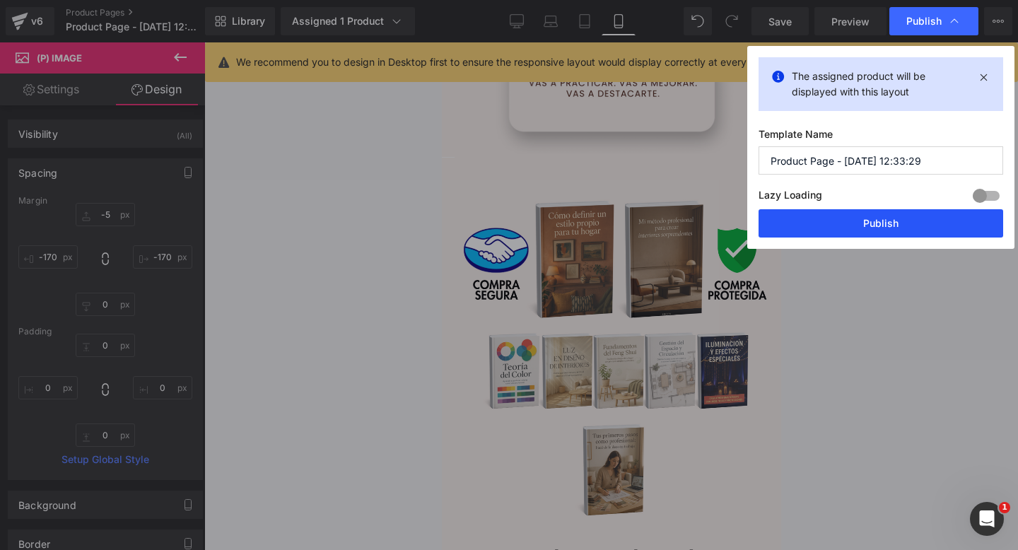
click at [856, 220] on button "Publish" at bounding box center [880, 223] width 245 height 28
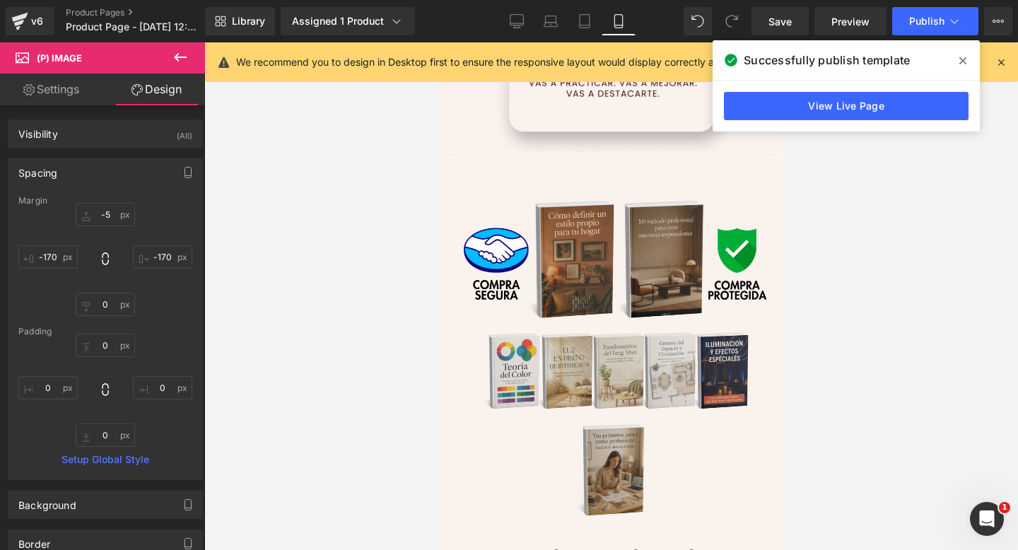
click at [960, 53] on span at bounding box center [962, 60] width 23 height 23
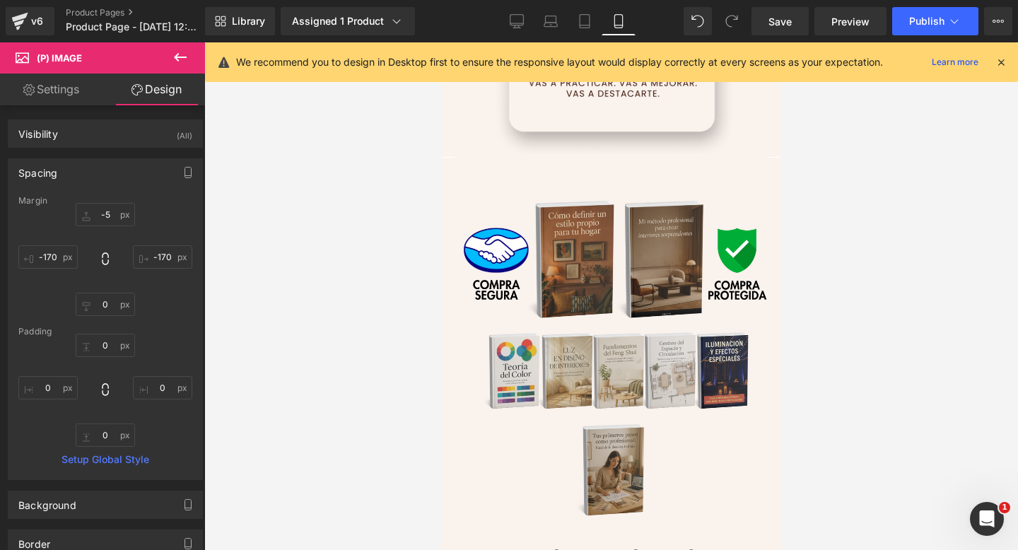
drag, startPoint x: 960, startPoint y: 53, endPoint x: 793, endPoint y: 312, distance: 308.4
click at [794, 313] on div "(P) Image You are previewing how the will restyle your page. You can not edit E…" at bounding box center [509, 287] width 1018 height 574
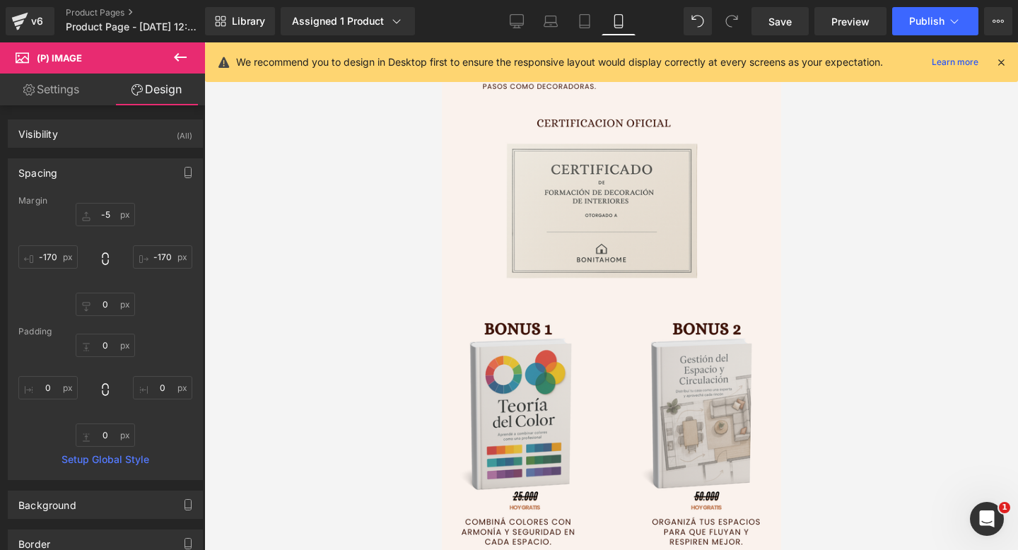
scroll to position [2947, 0]
